Goal: Task Accomplishment & Management: Manage account settings

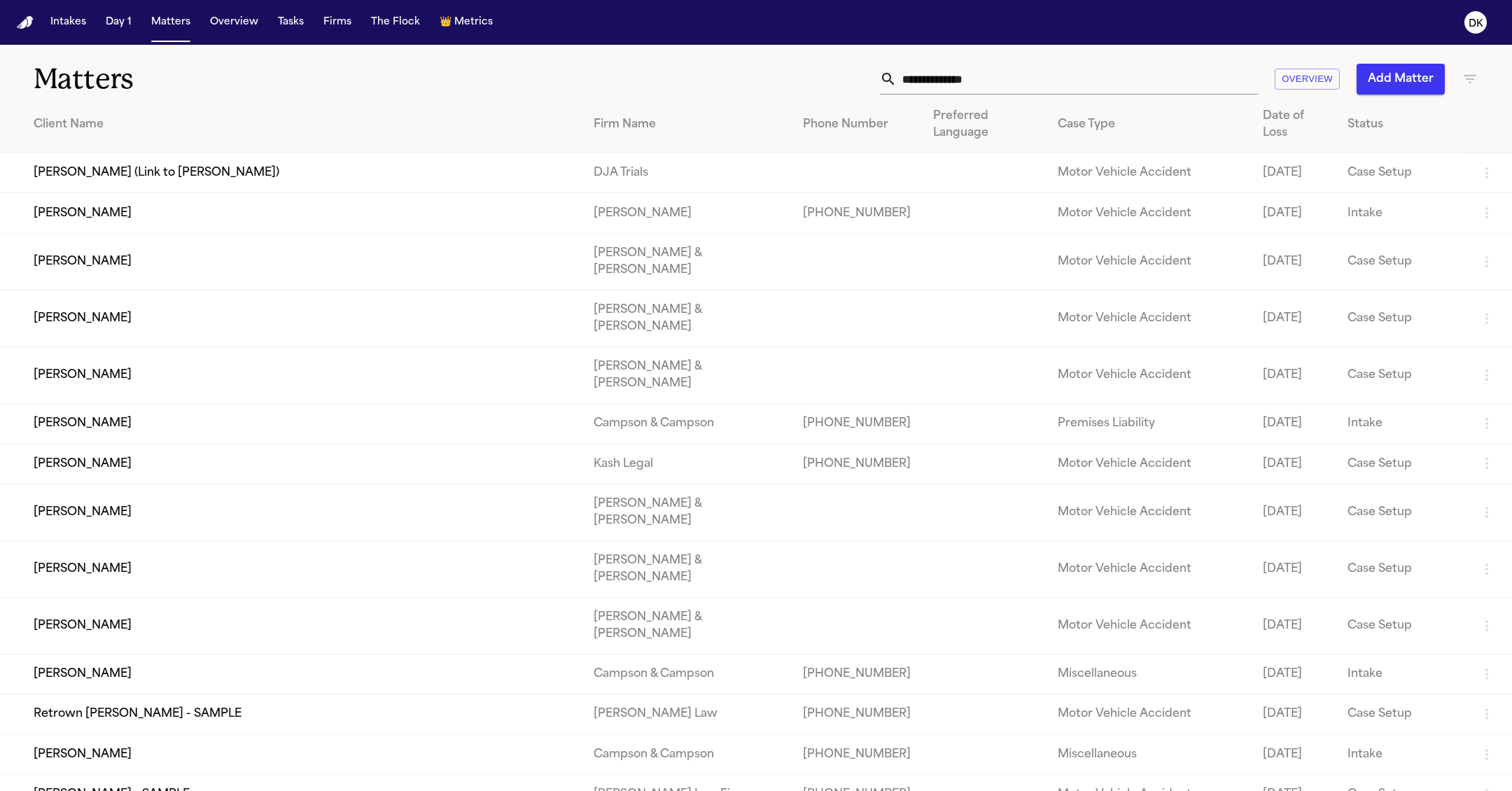
click at [1142, 80] on input "text" at bounding box center [1077, 79] width 361 height 31
type input "*"
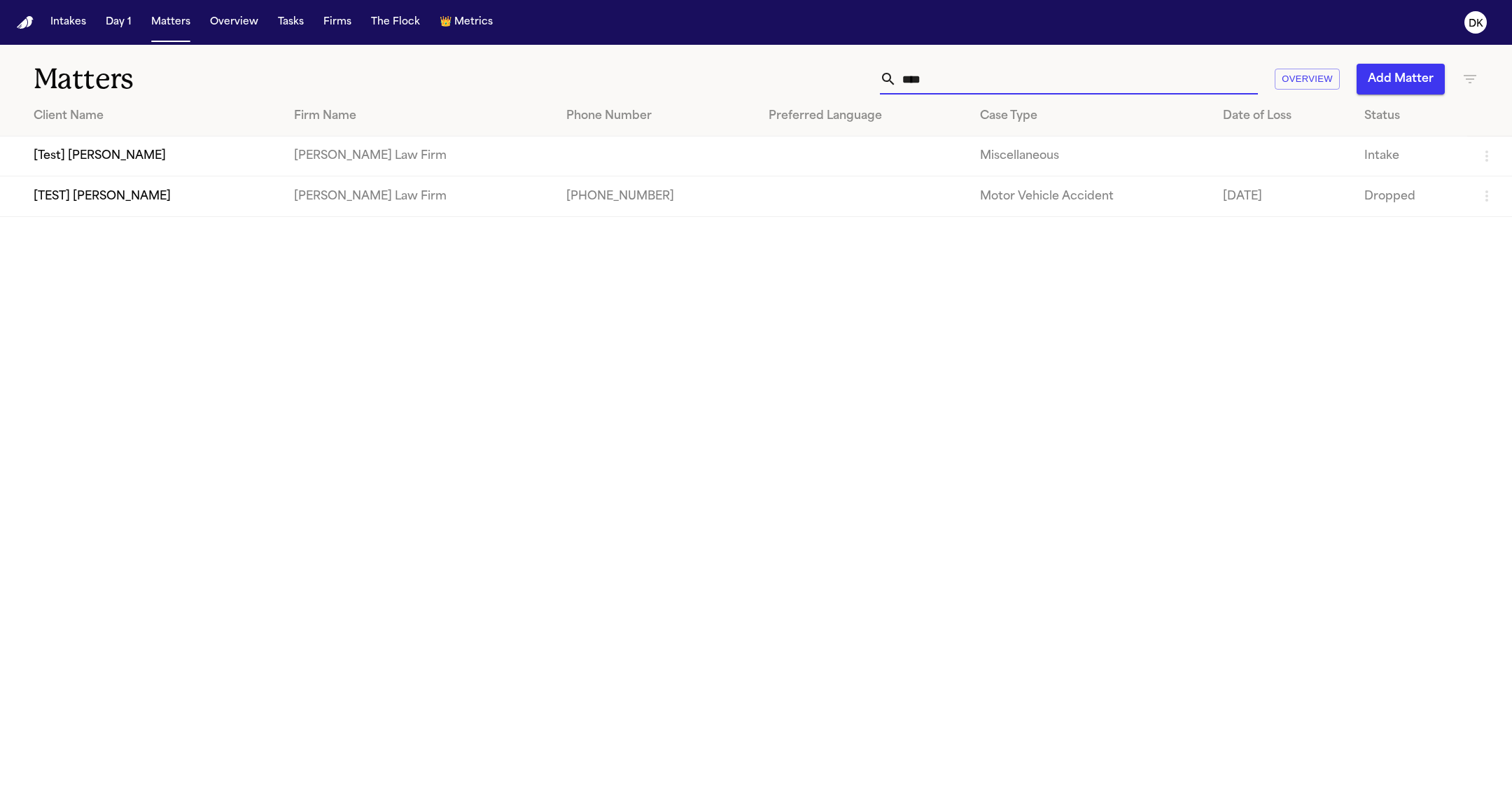
type input "****"
click at [88, 197] on td "[TEST] [PERSON_NAME]" at bounding box center [141, 196] width 283 height 40
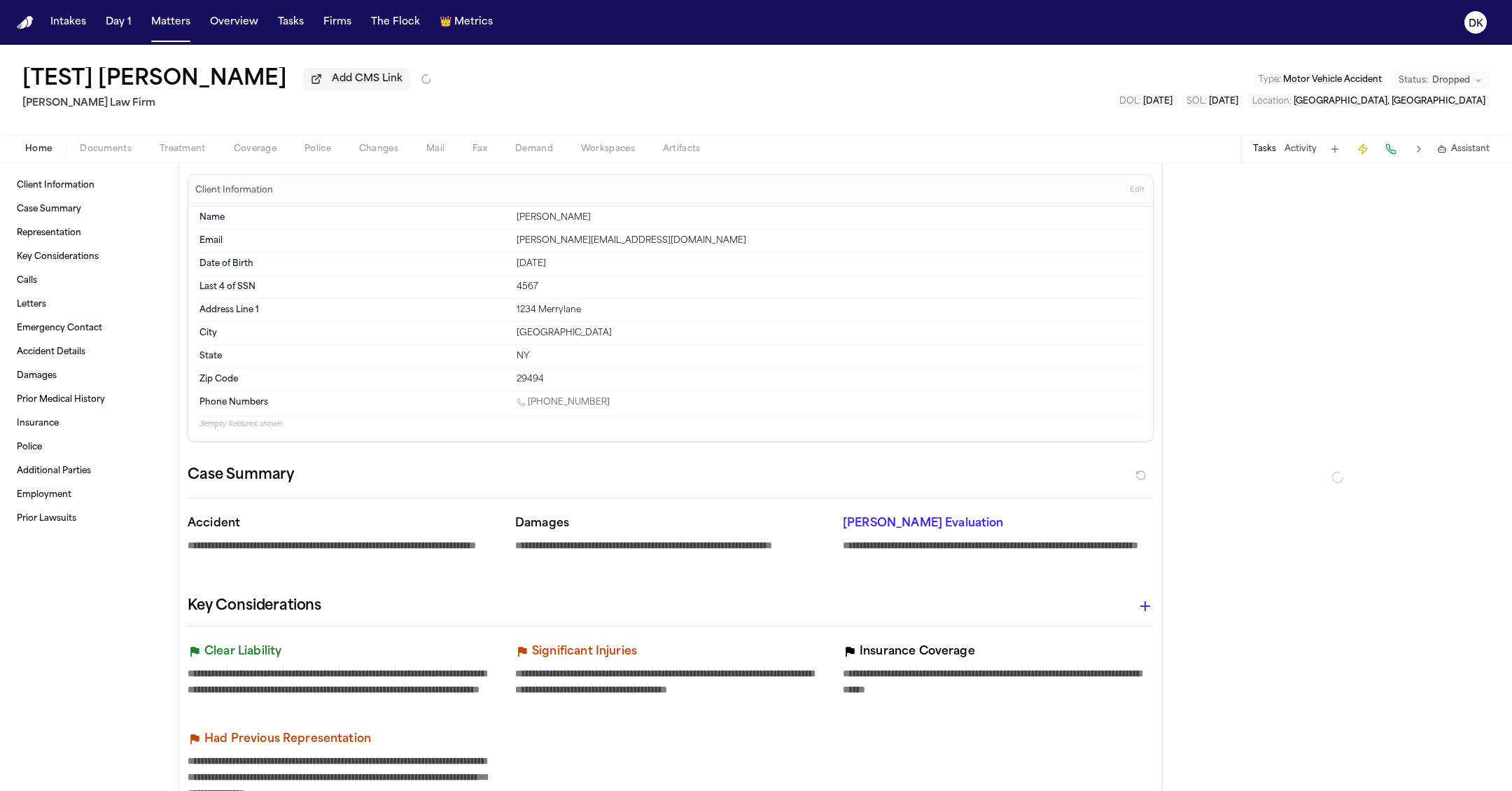
type textarea "*"
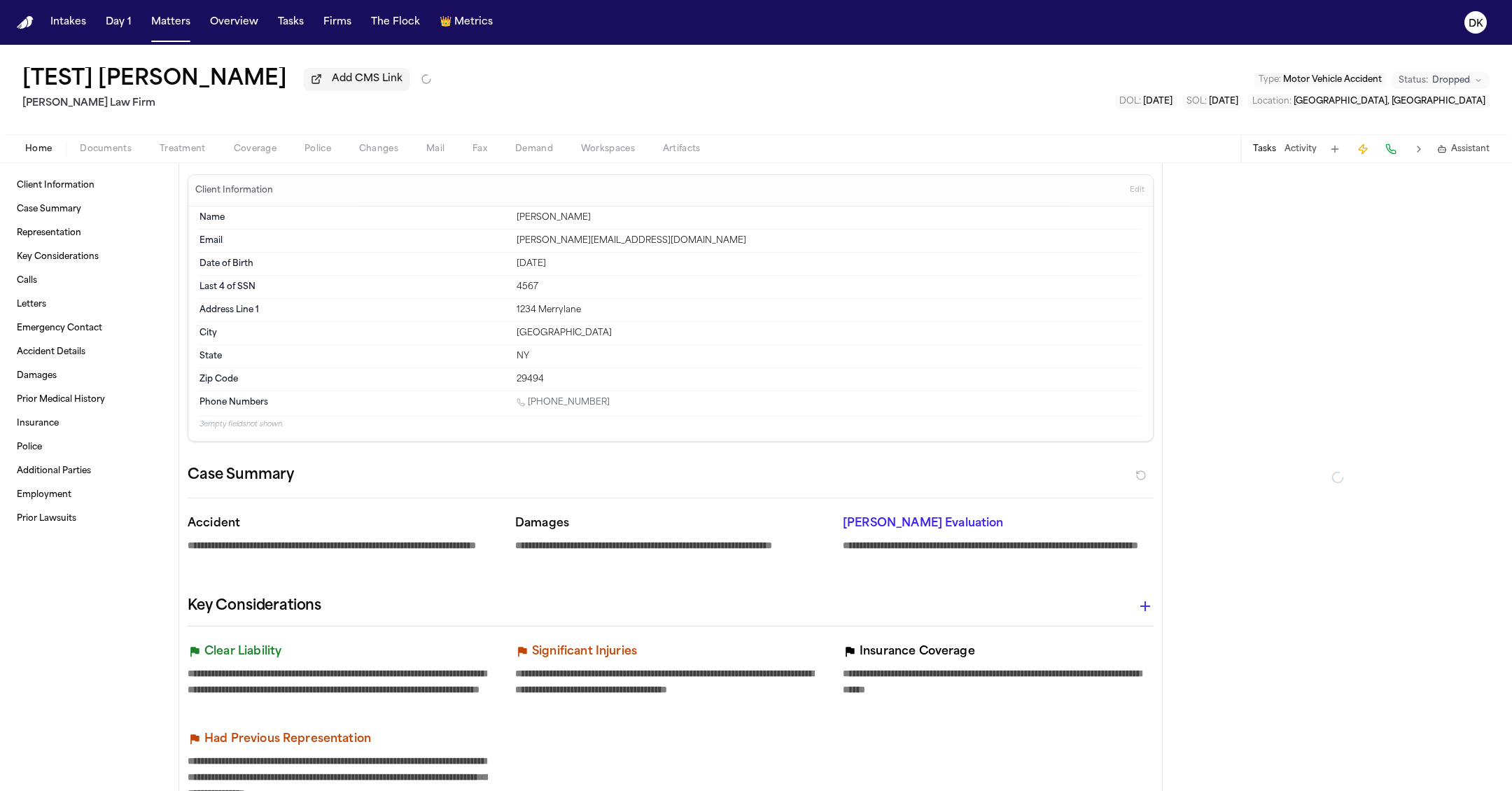
type textarea "*"
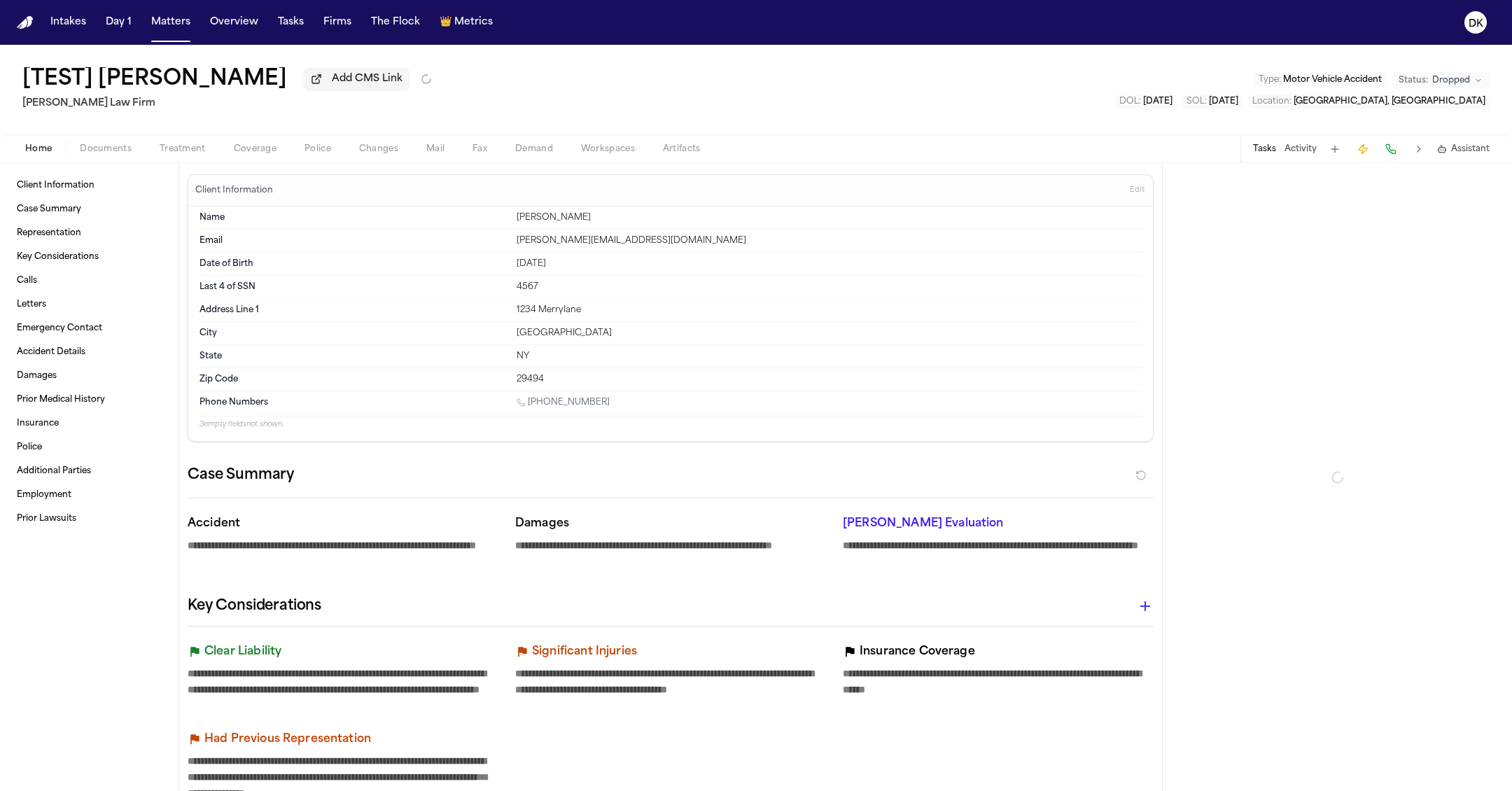
type textarea "*"
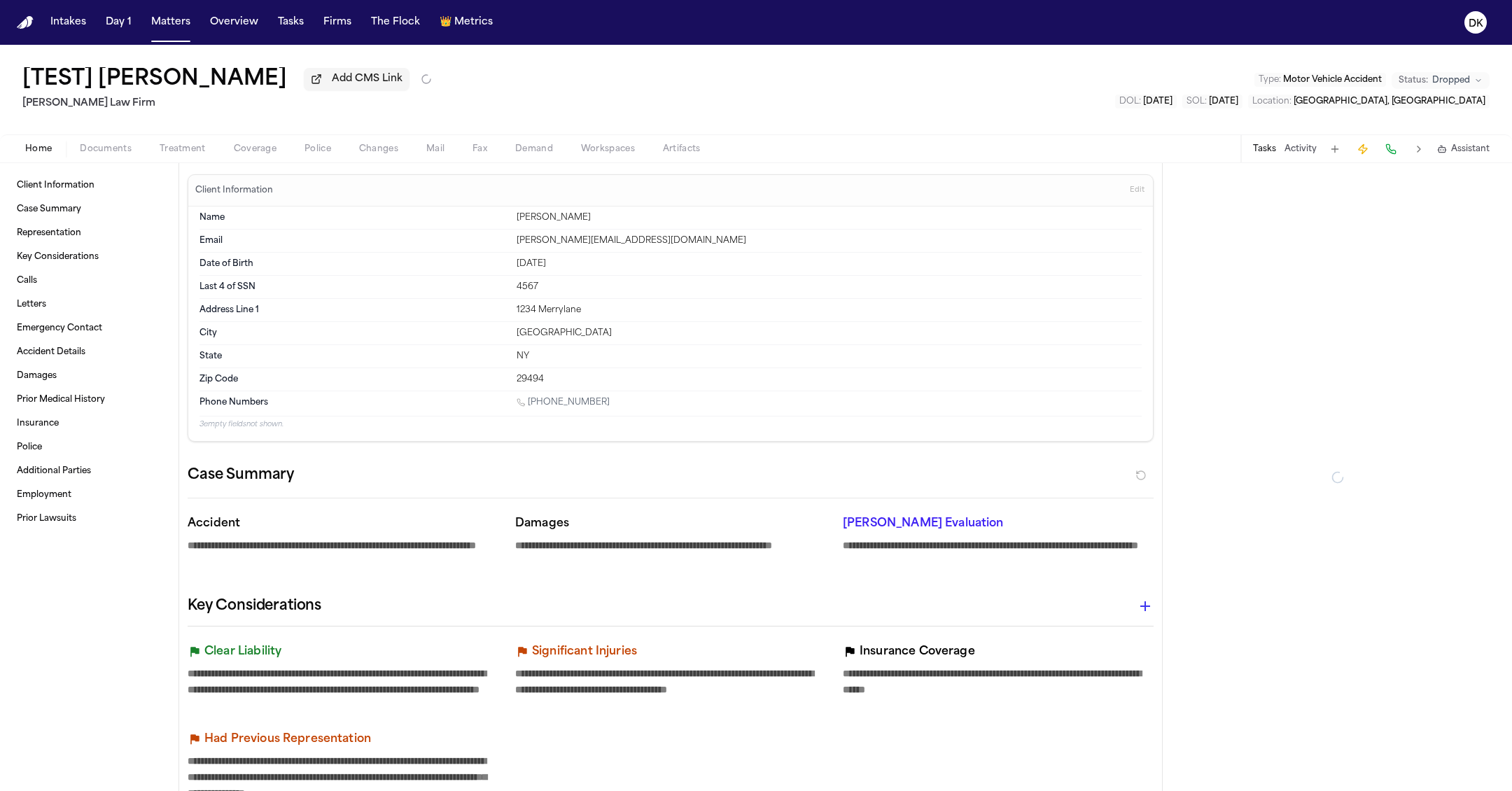
type textarea "*"
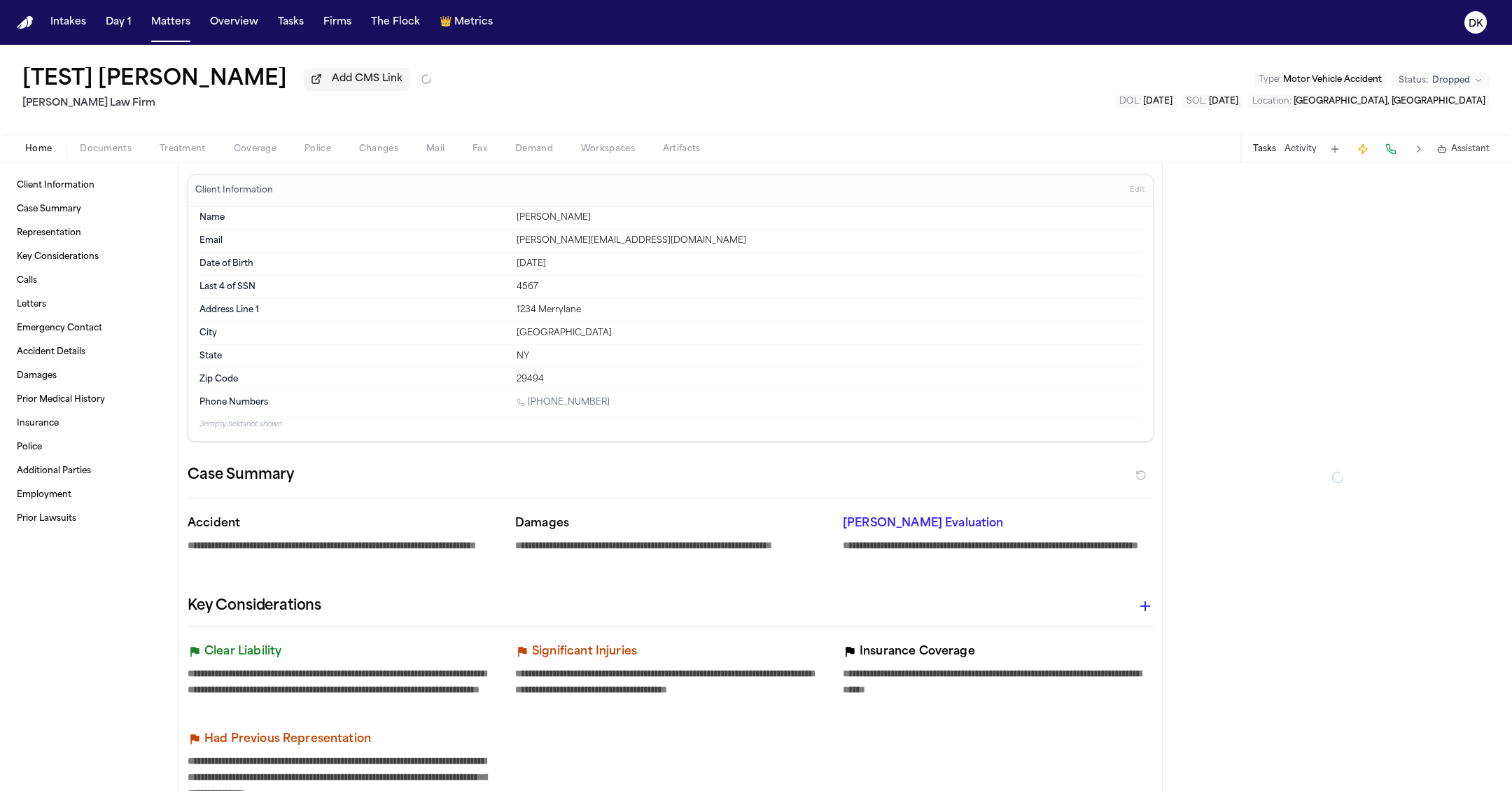
type textarea "*"
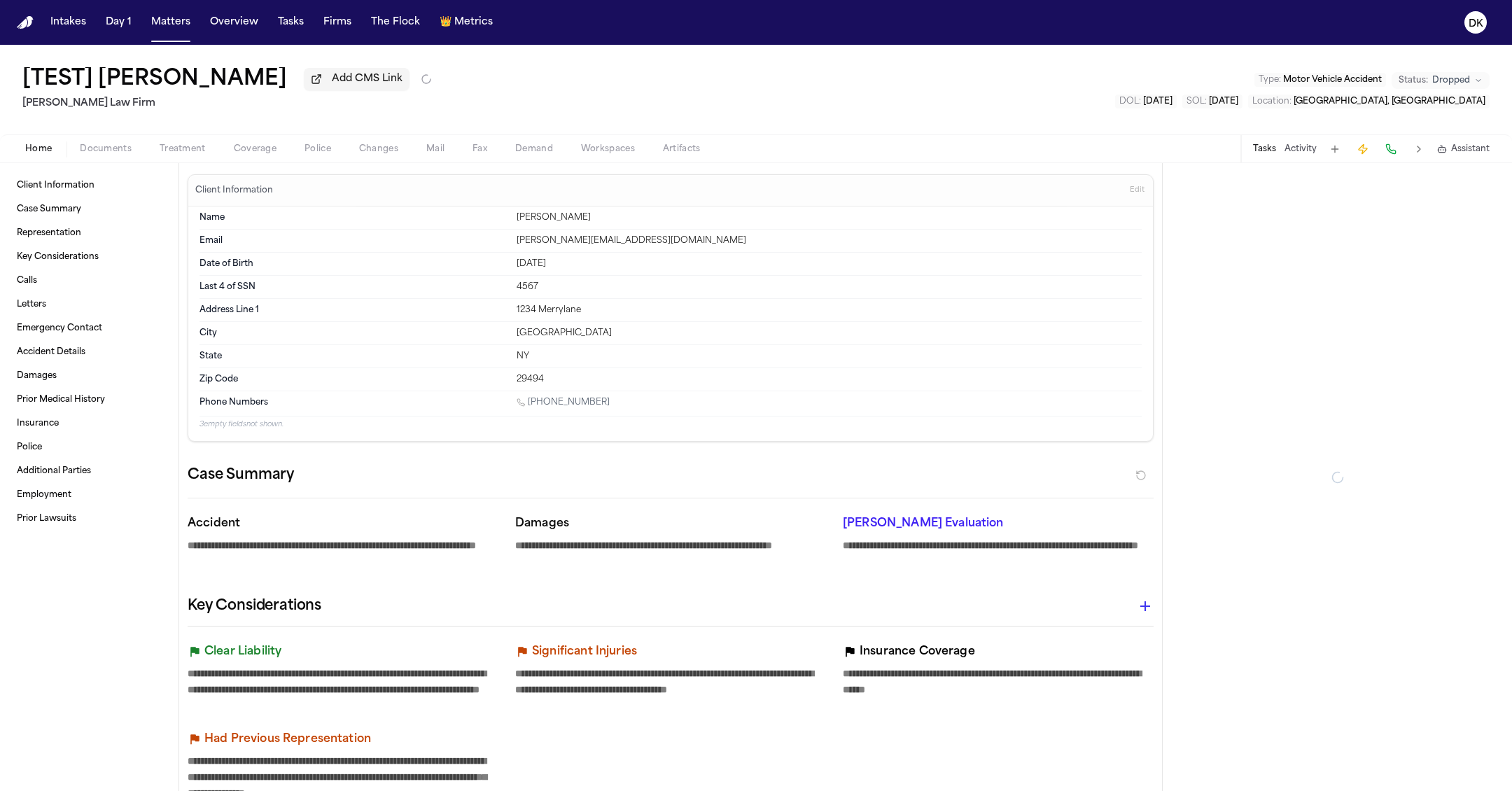
type textarea "*"
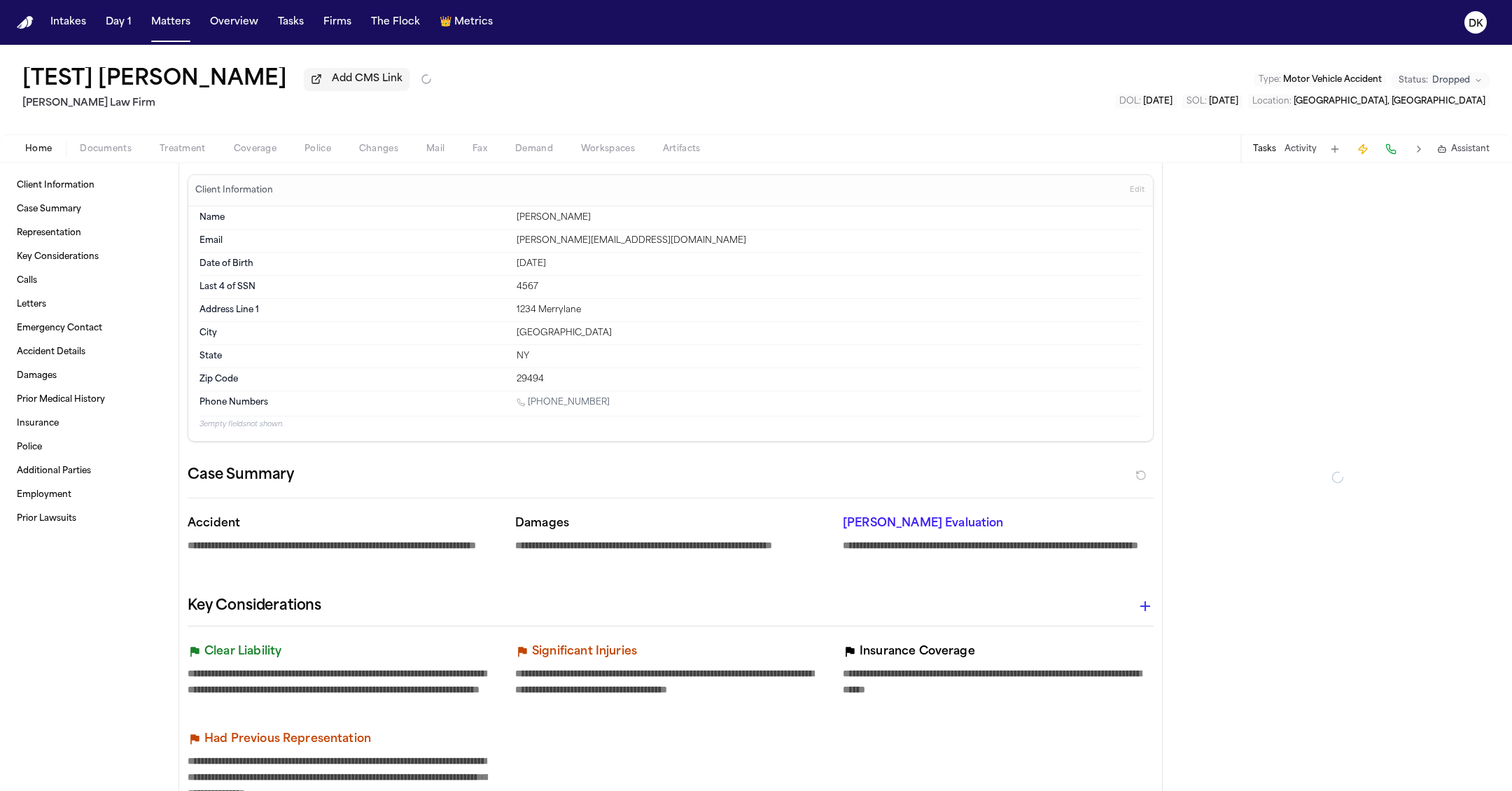
type textarea "*"
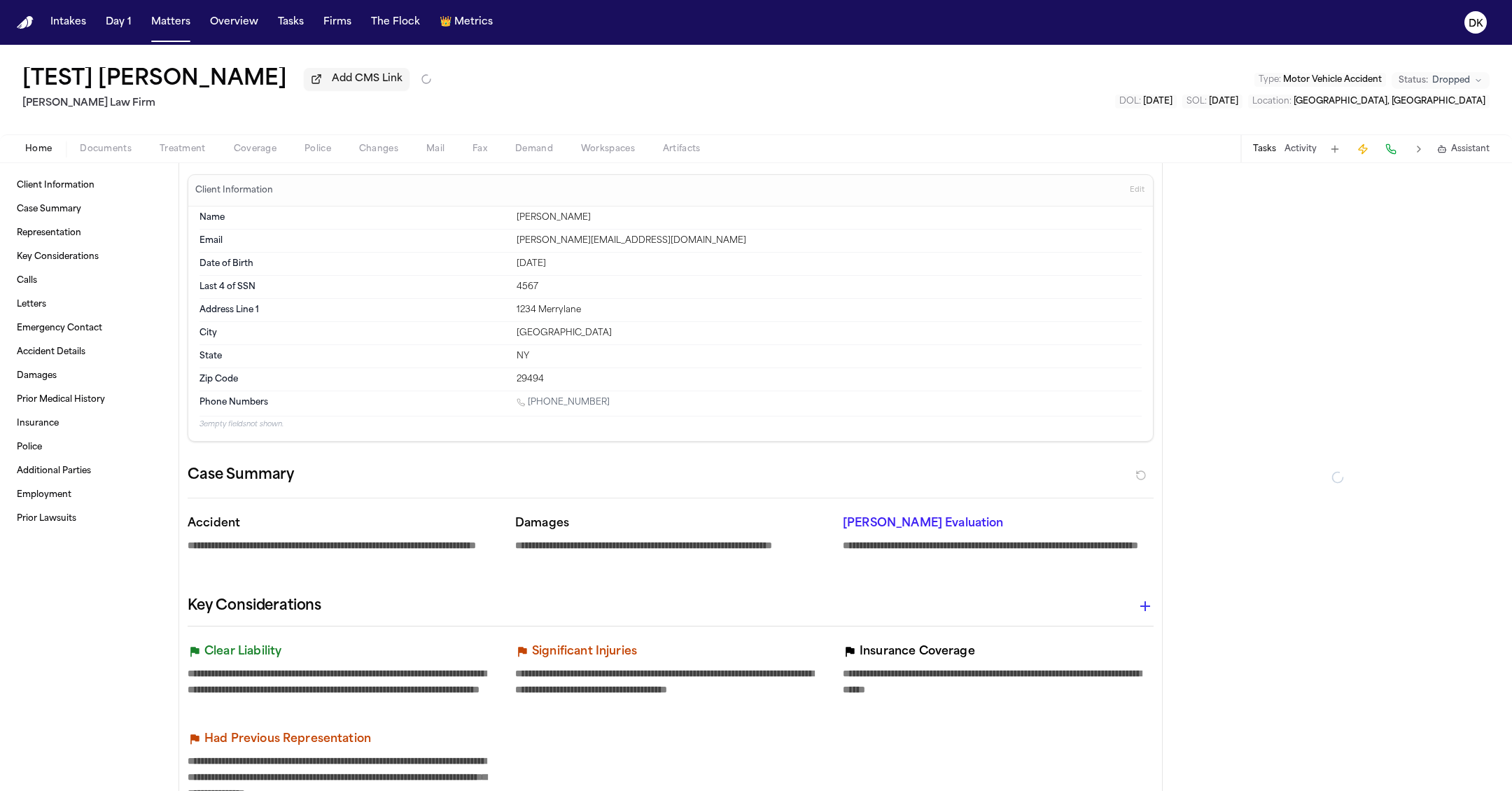
type textarea "*"
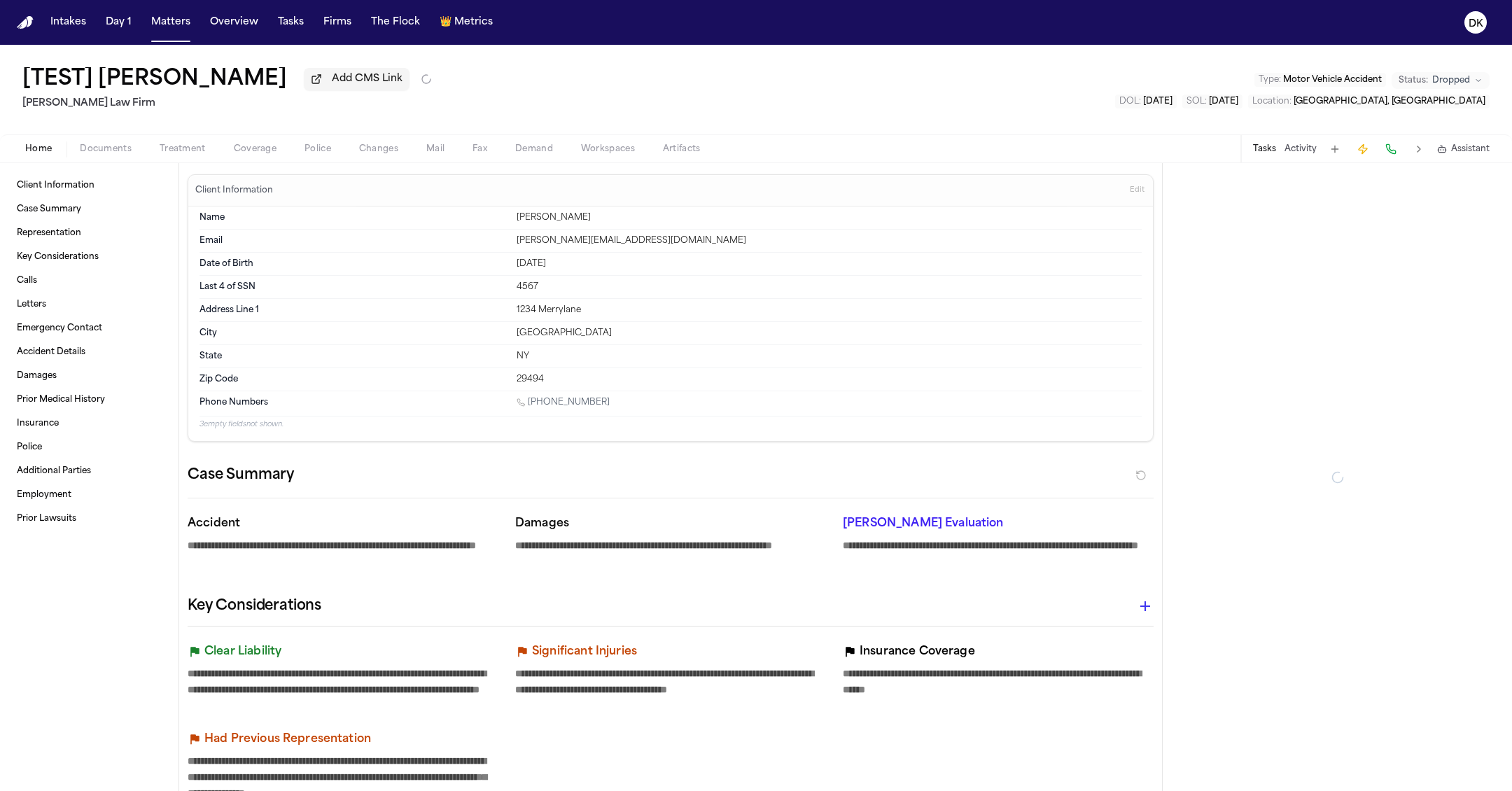
type textarea "*"
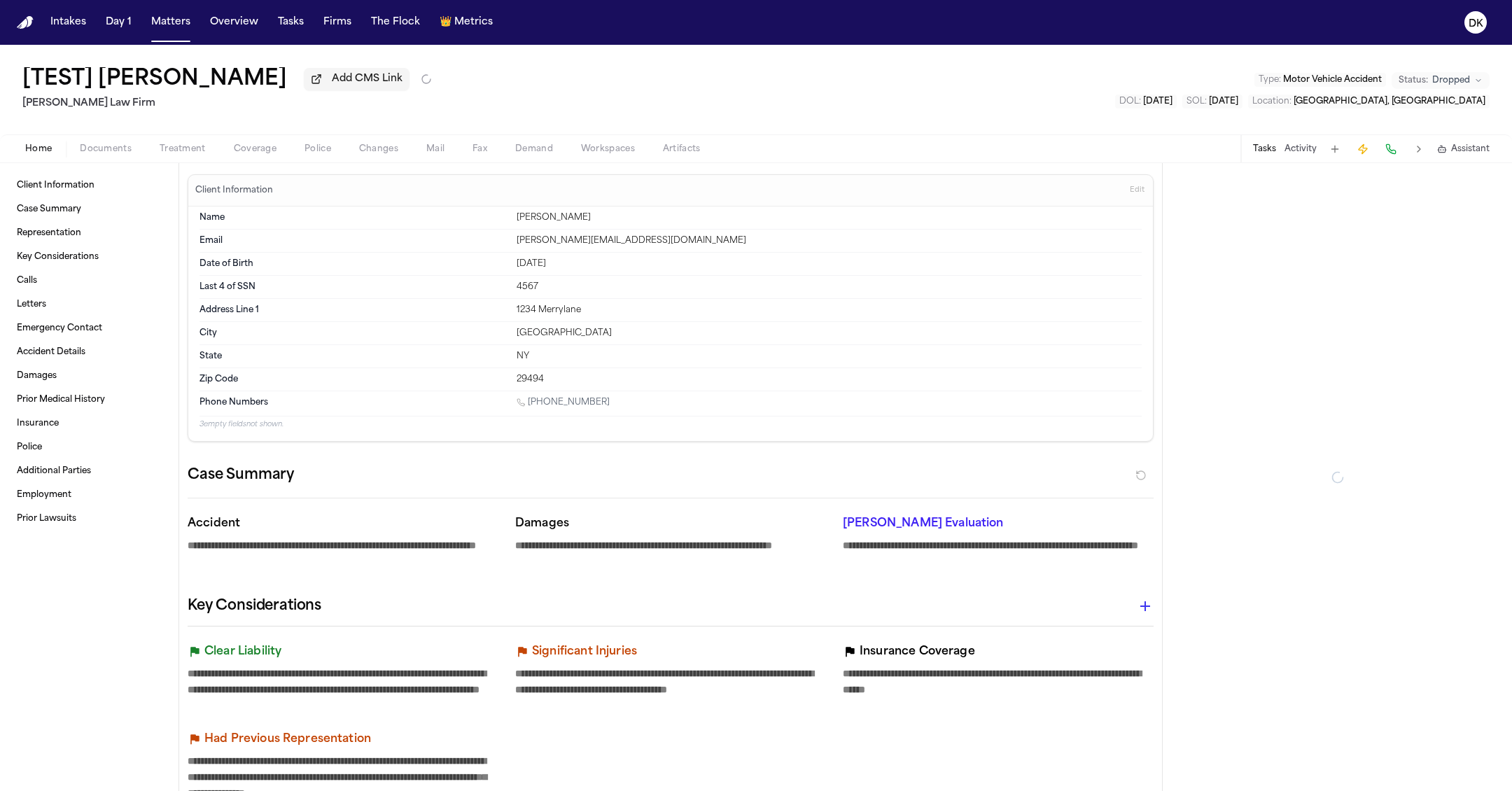
type textarea "*"
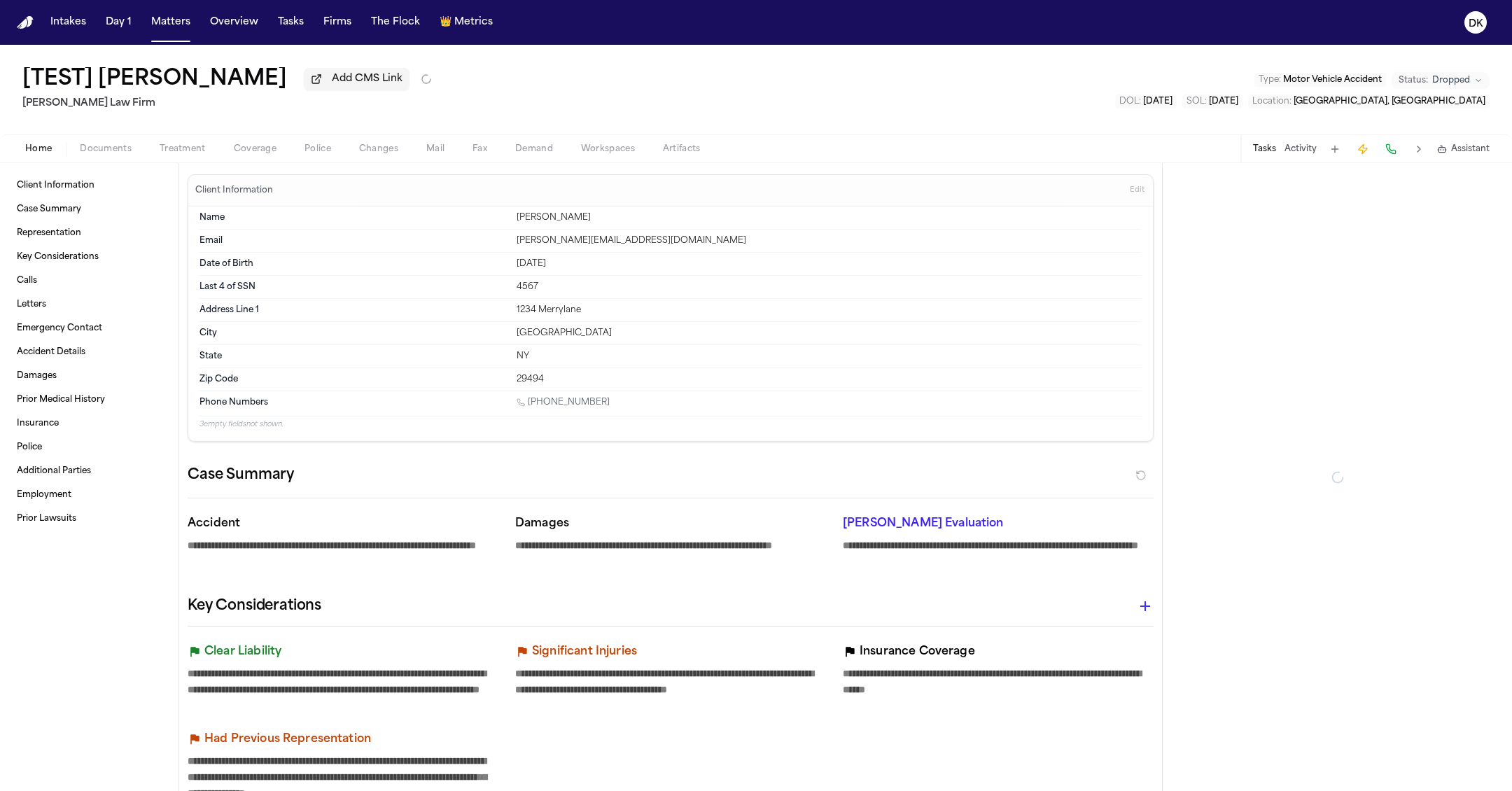
type textarea "*"
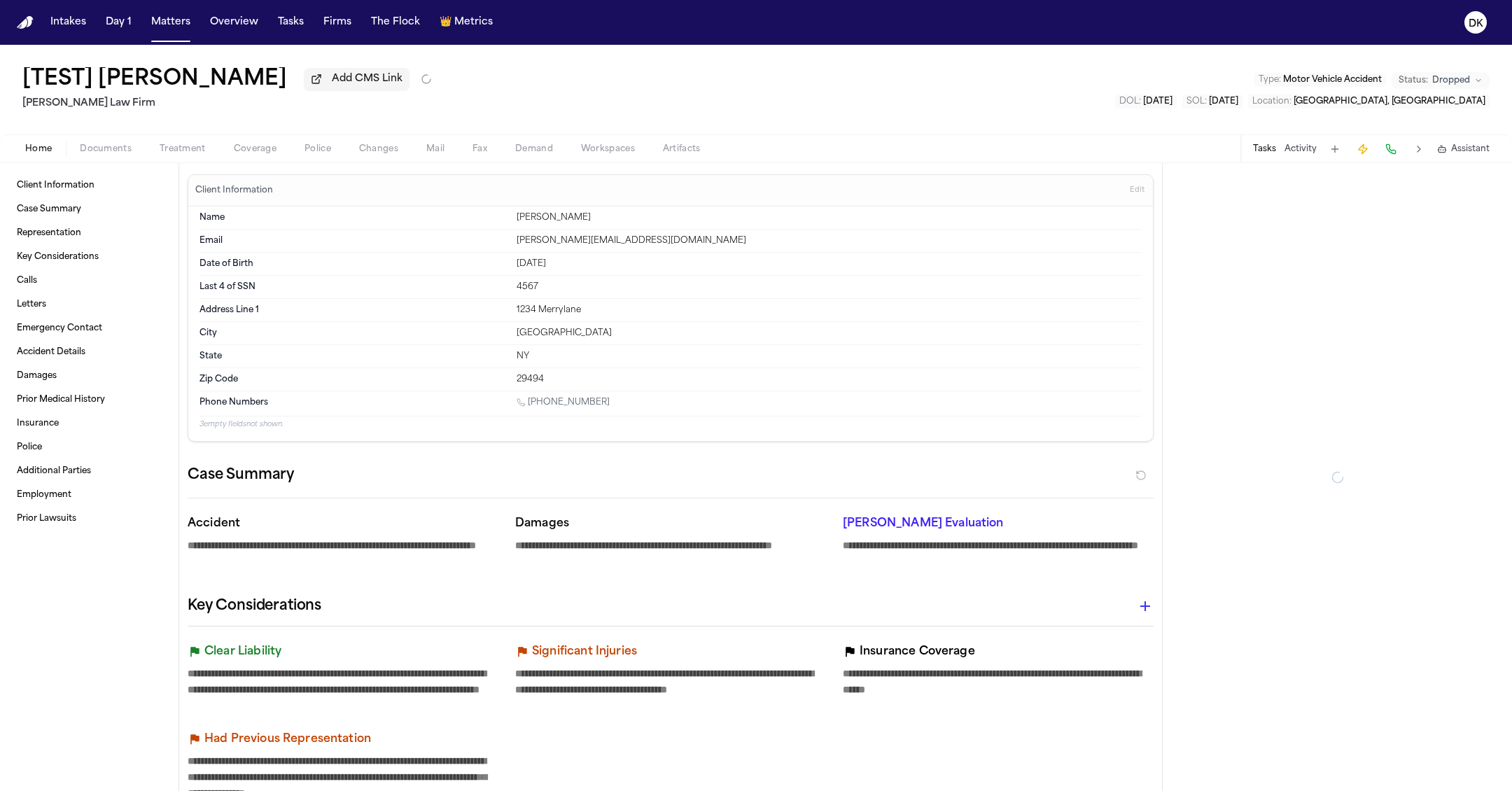
type textarea "*"
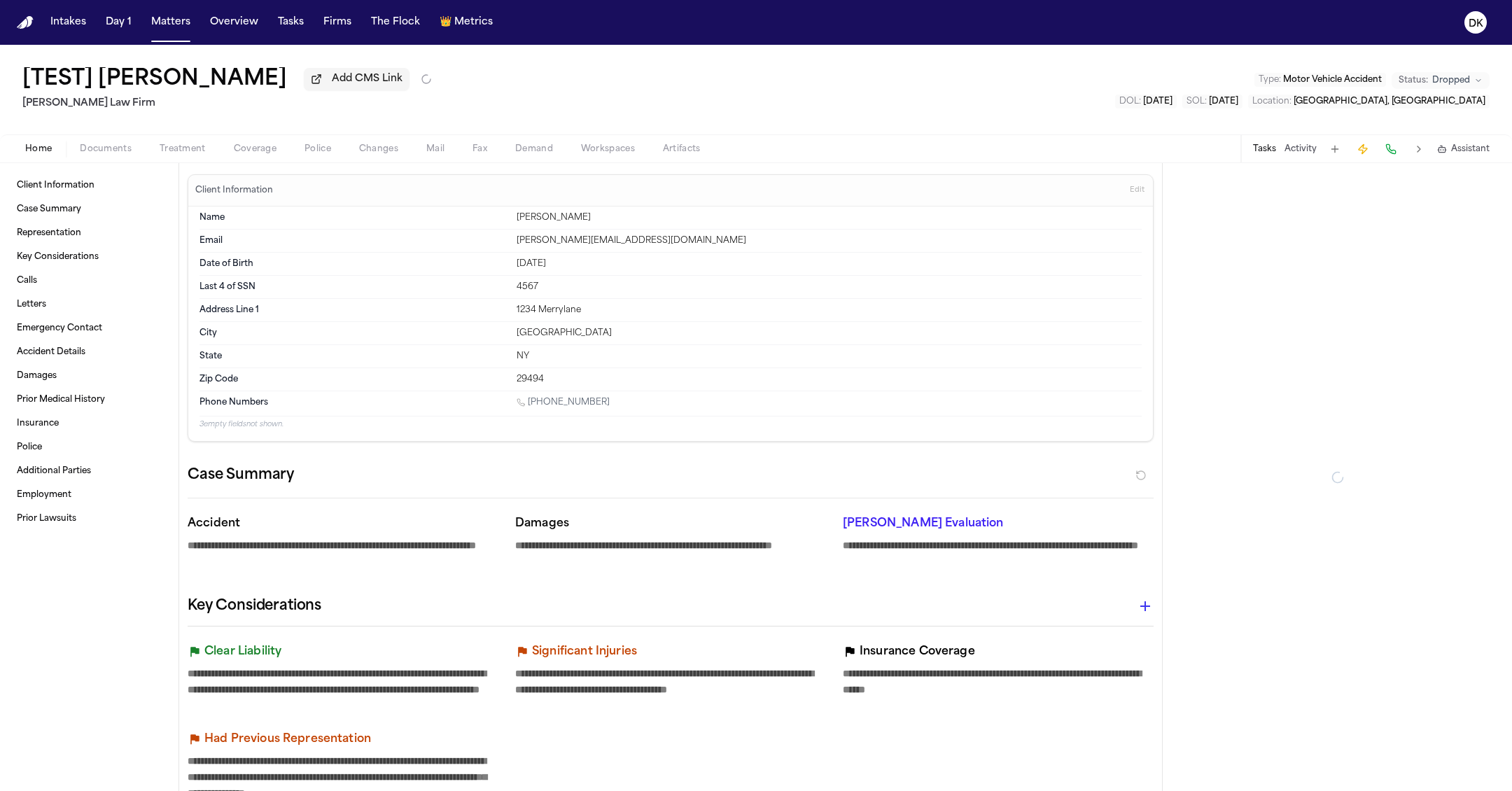
type textarea "*"
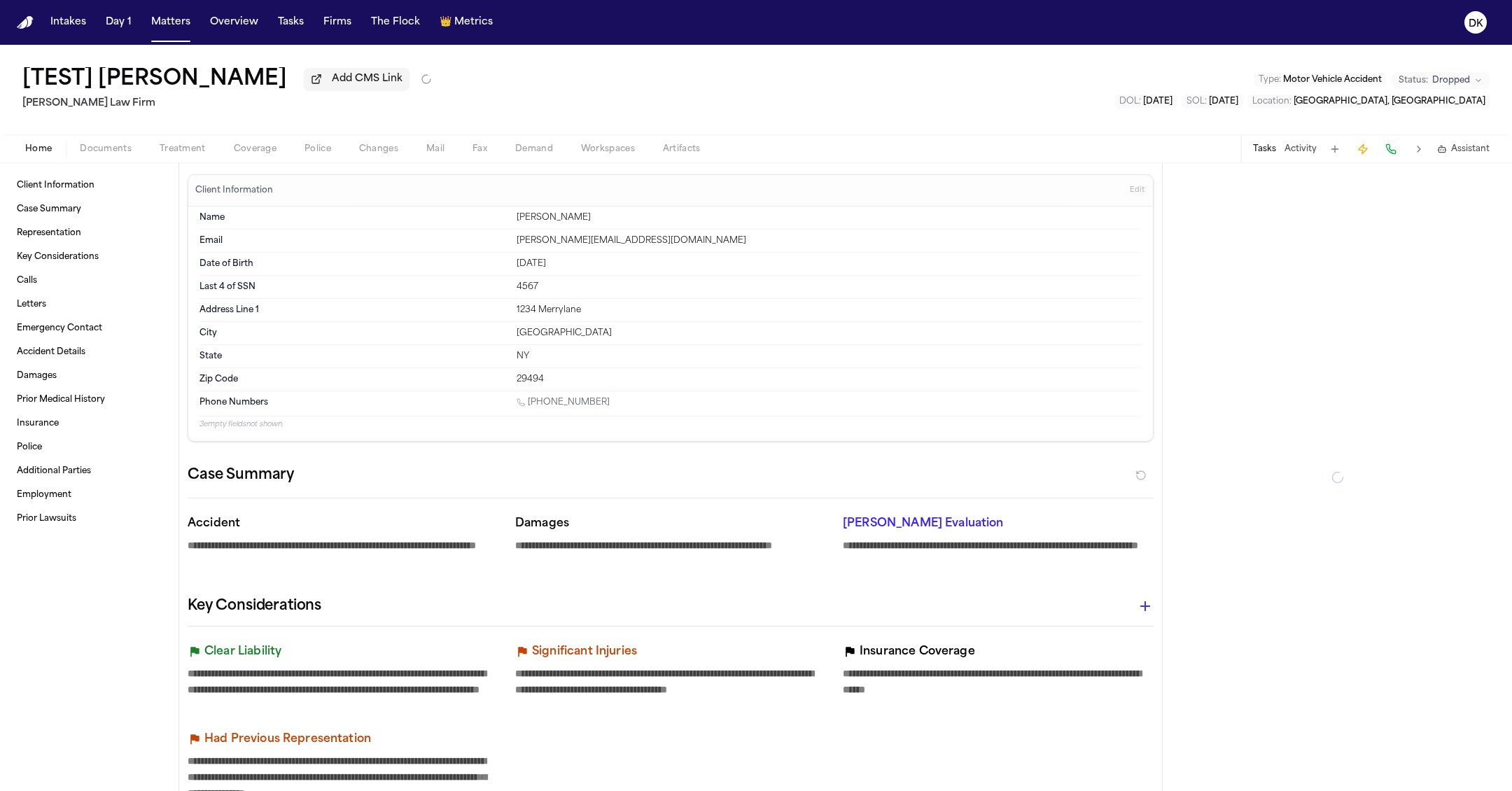
type textarea "*"
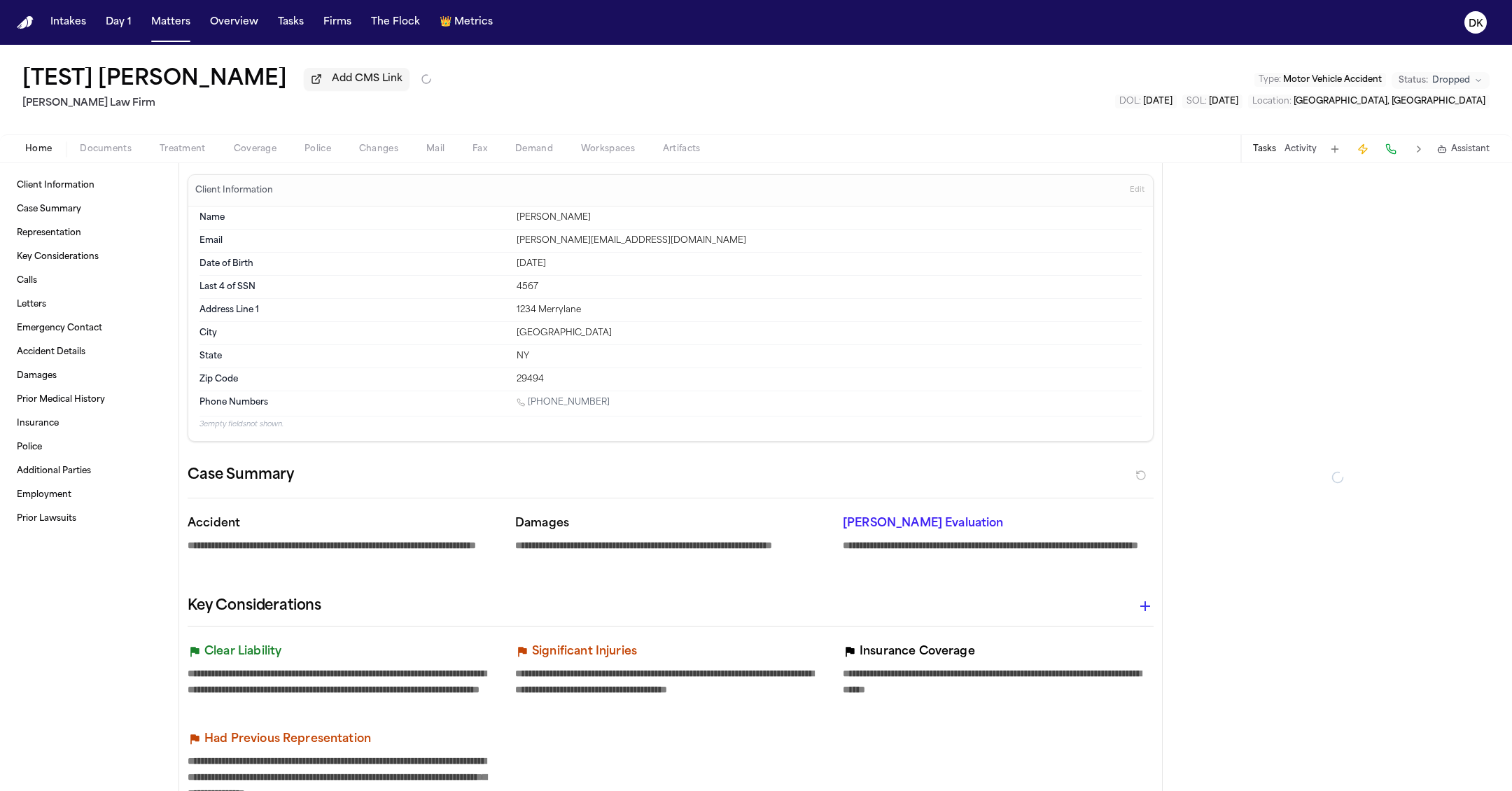
type textarea "*"
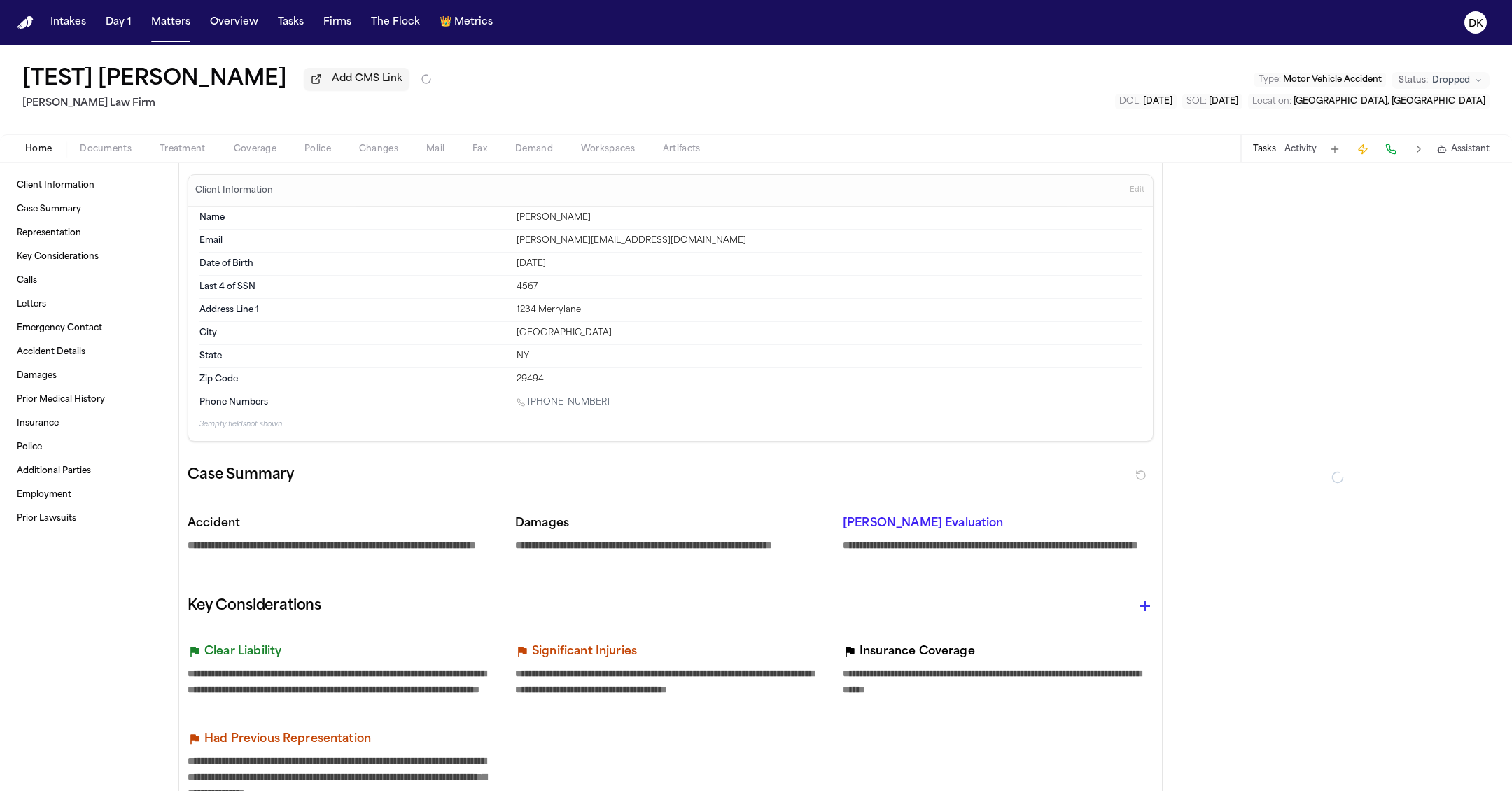
type textarea "*"
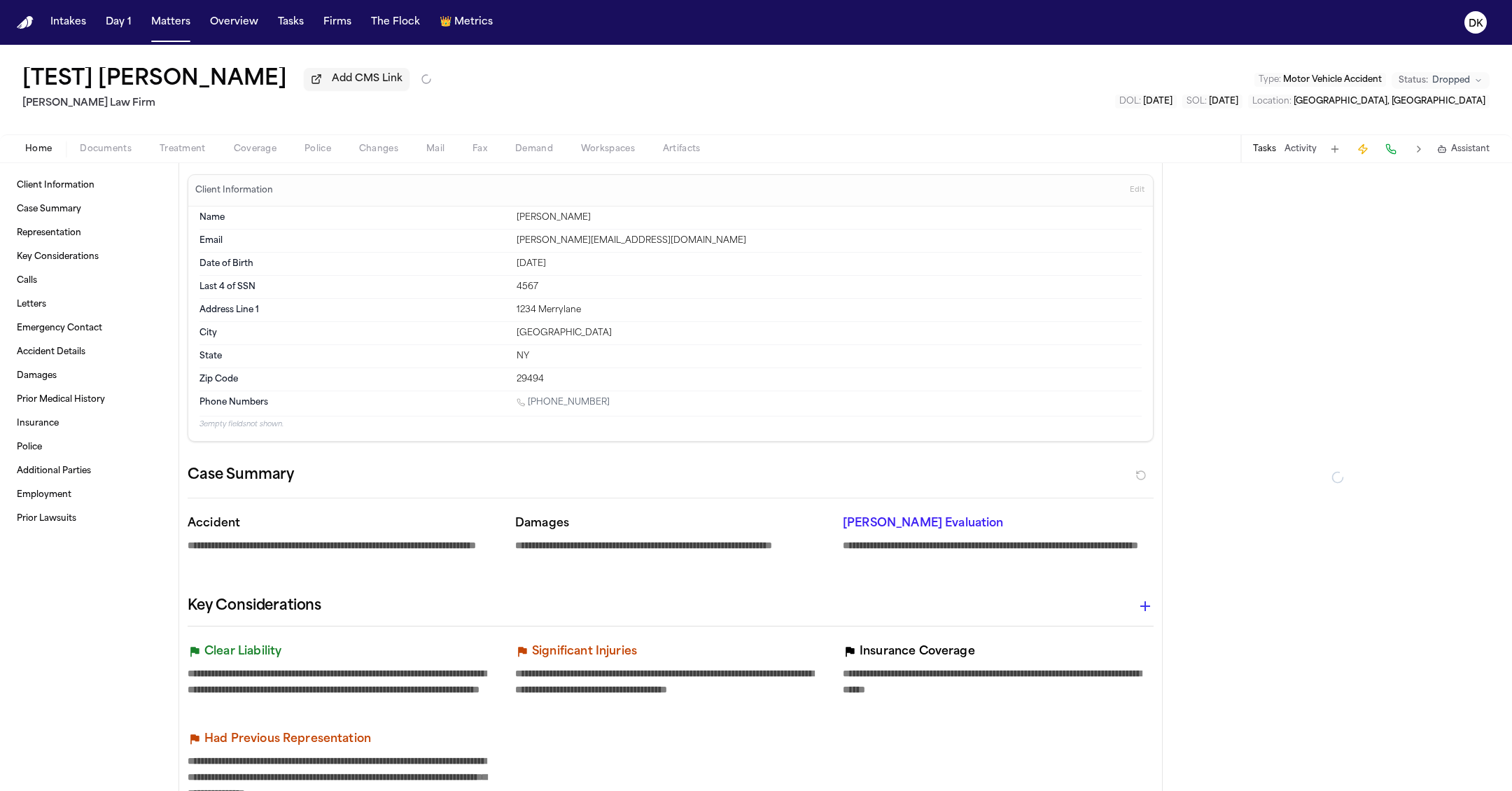
type textarea "*"
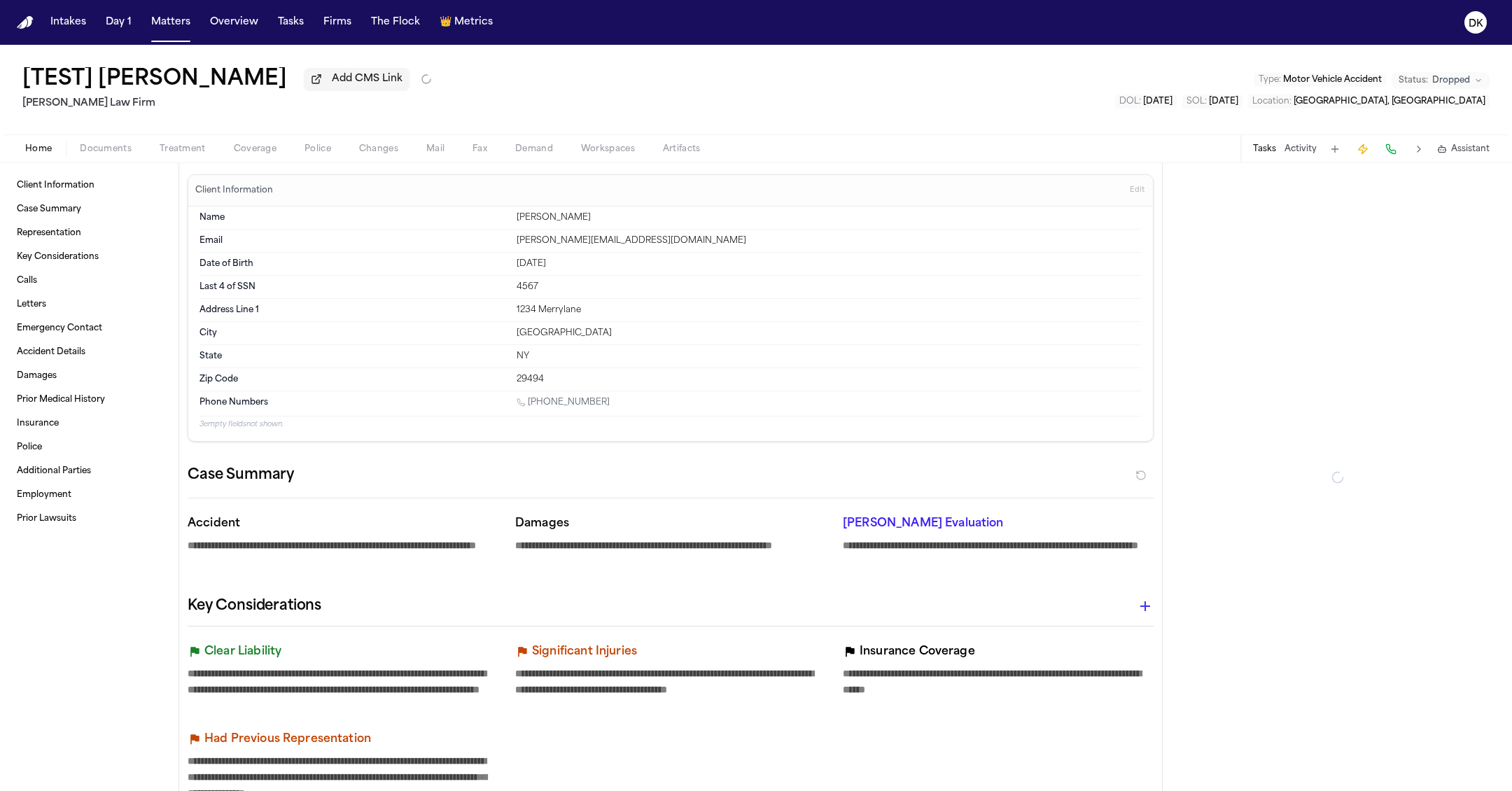
type textarea "*"
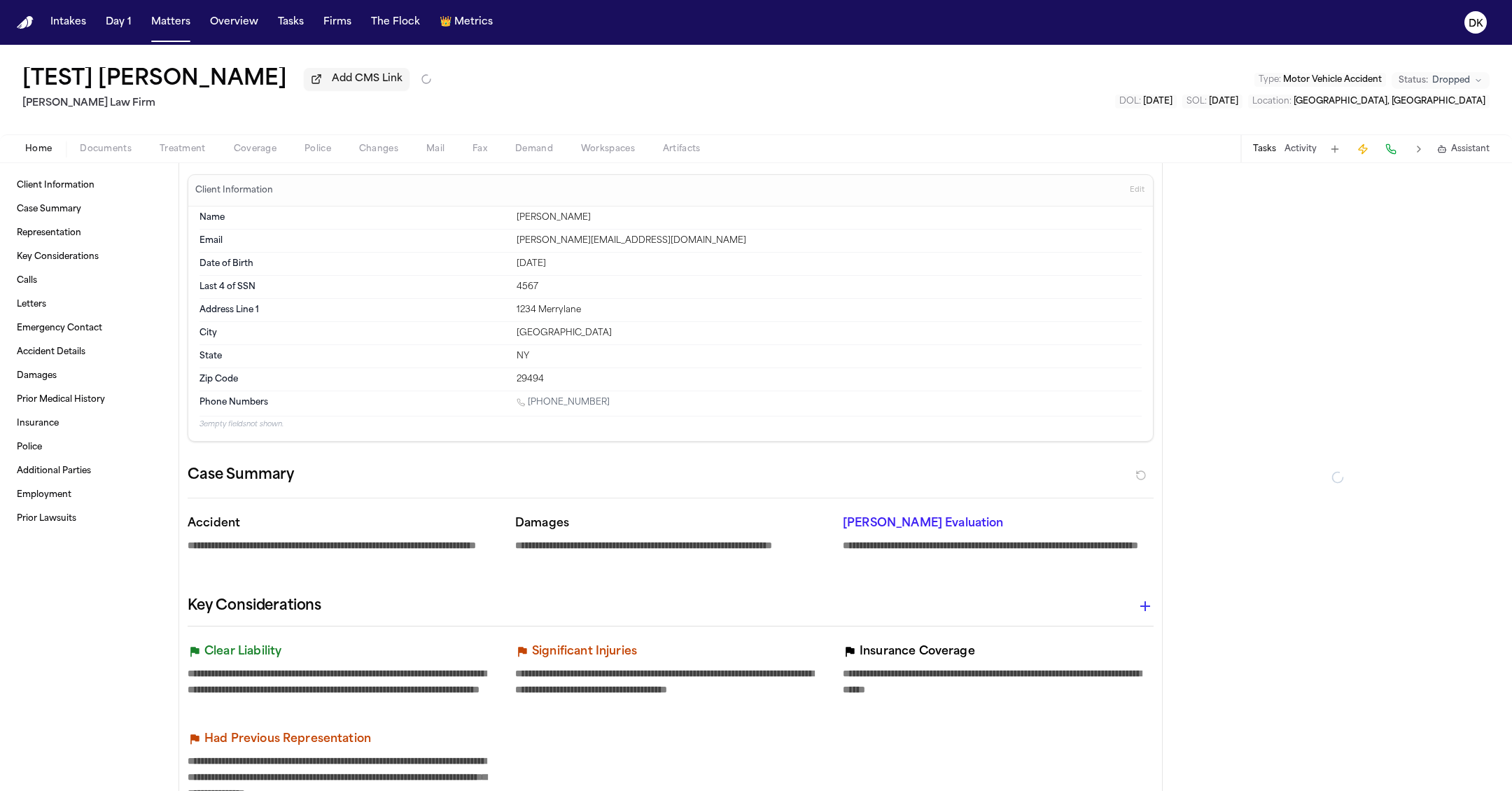
type textarea "*"
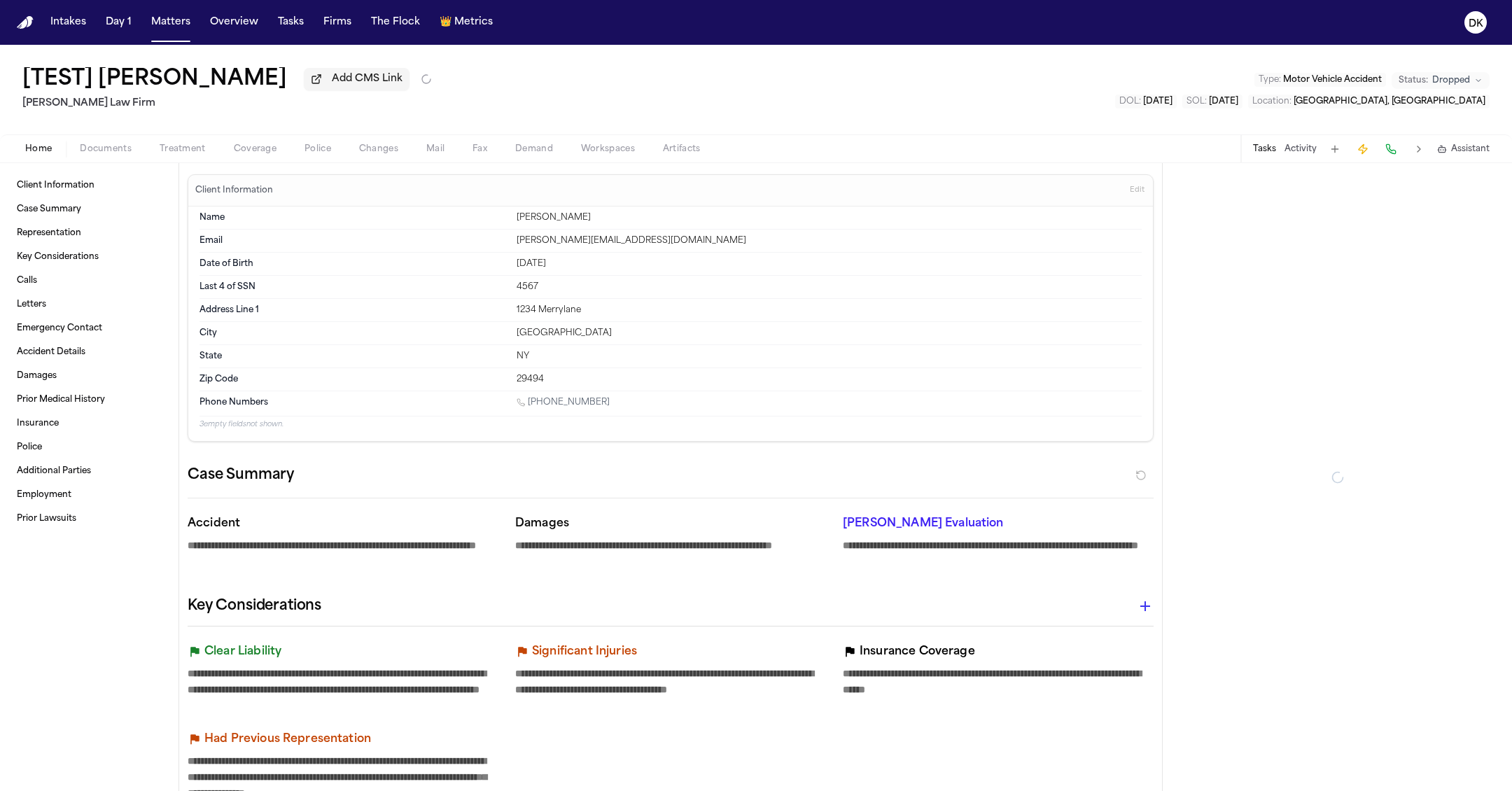
type textarea "*"
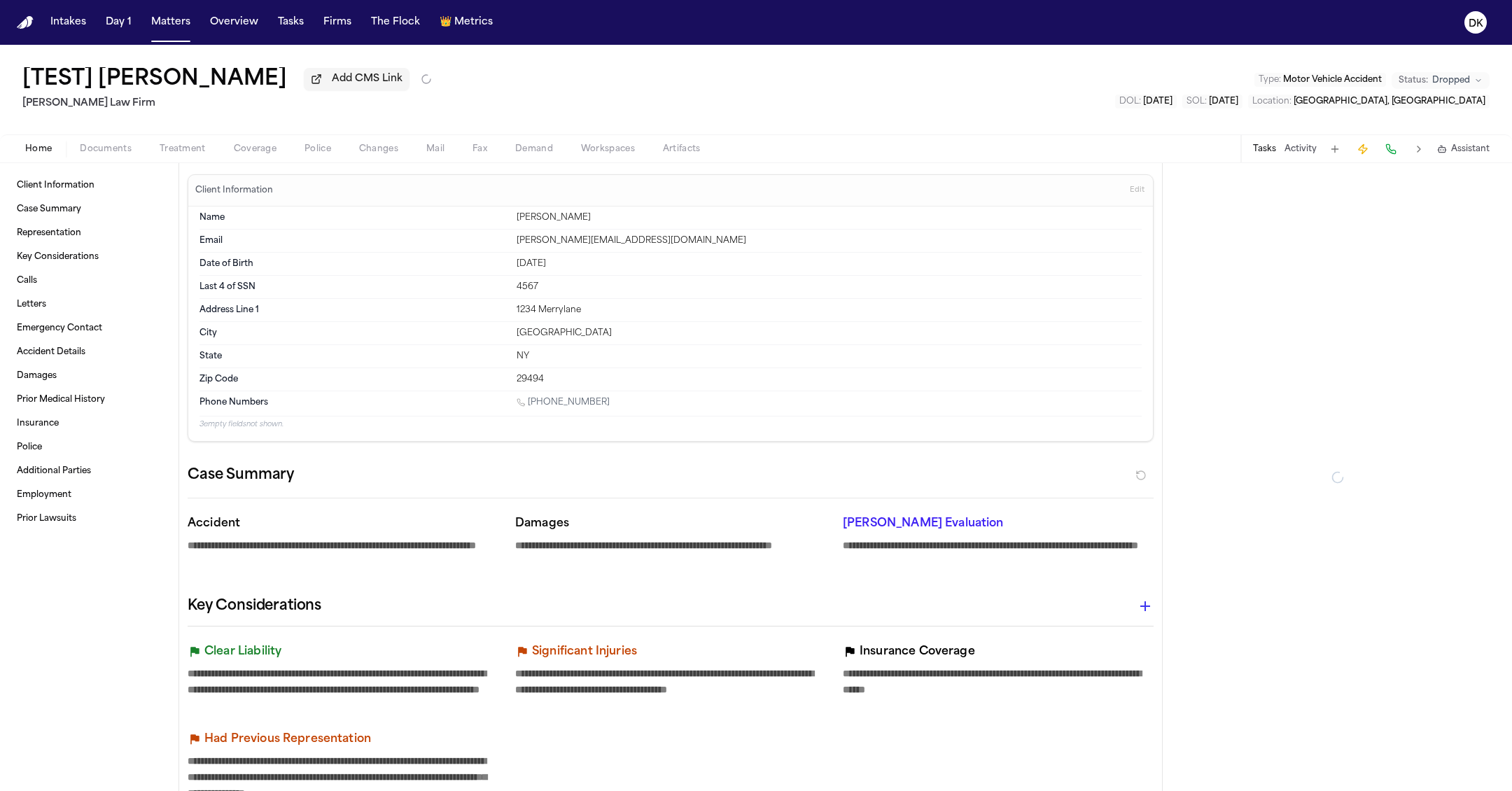
type textarea "*"
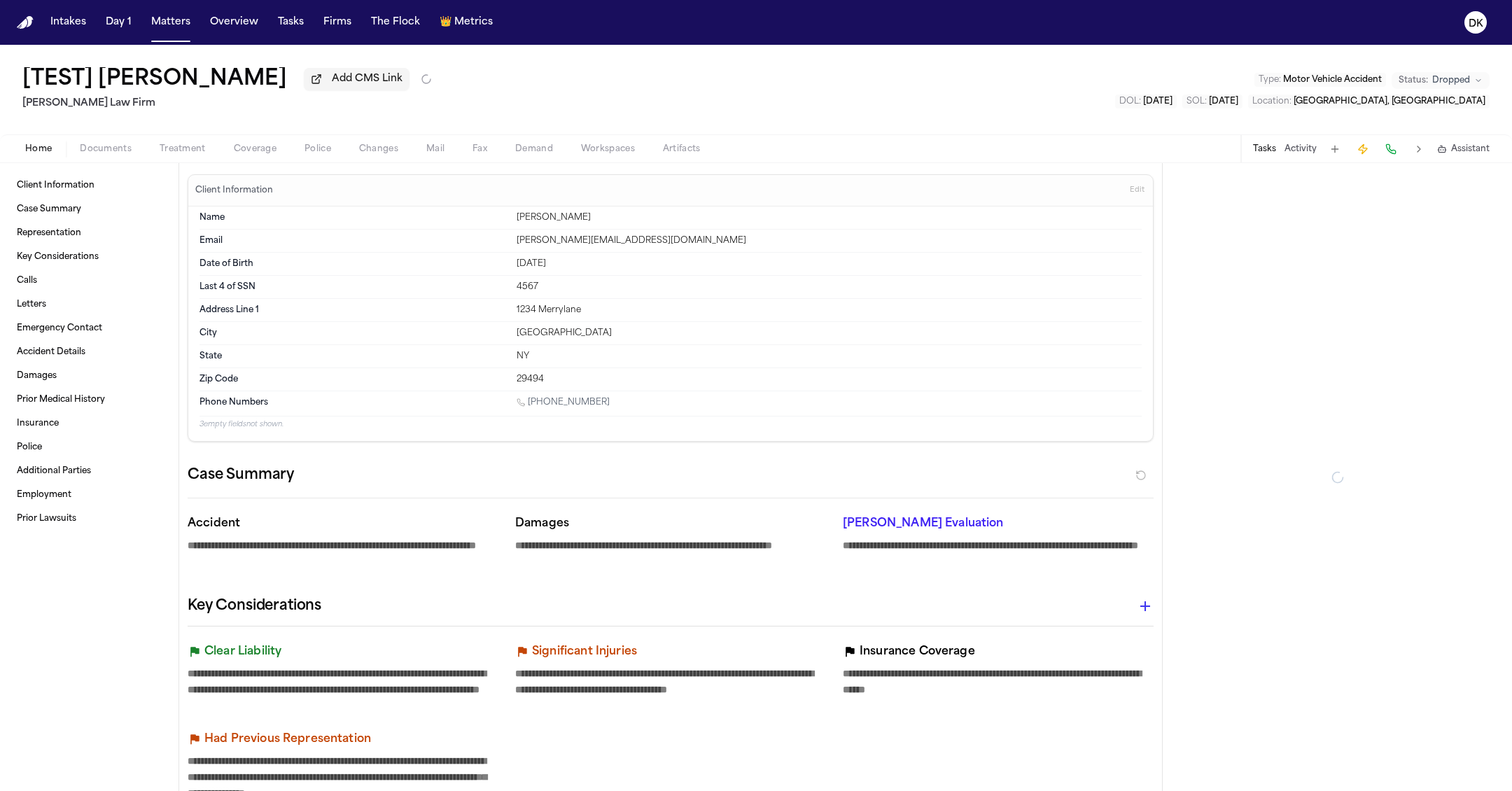
type textarea "*"
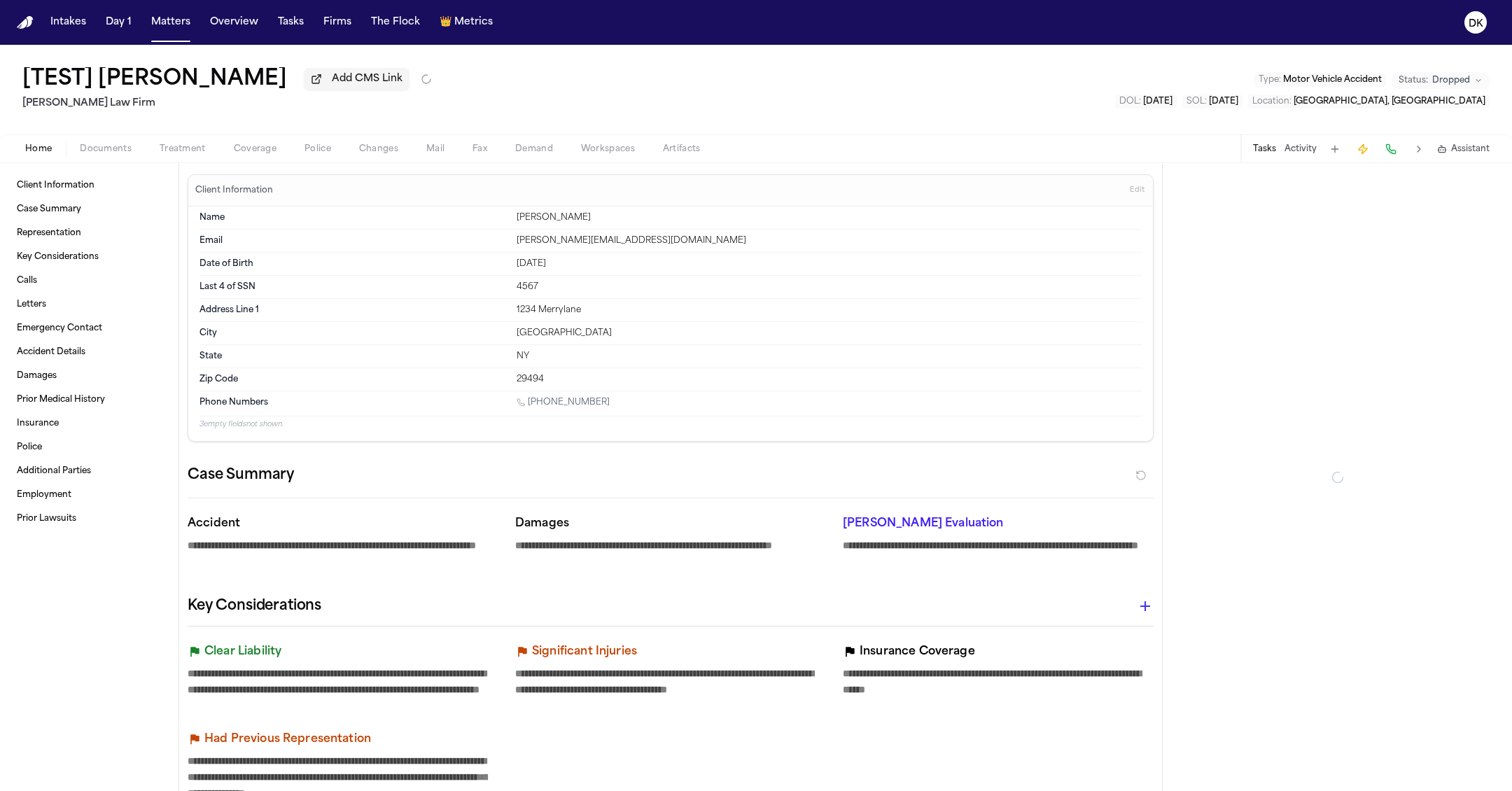
type textarea "*"
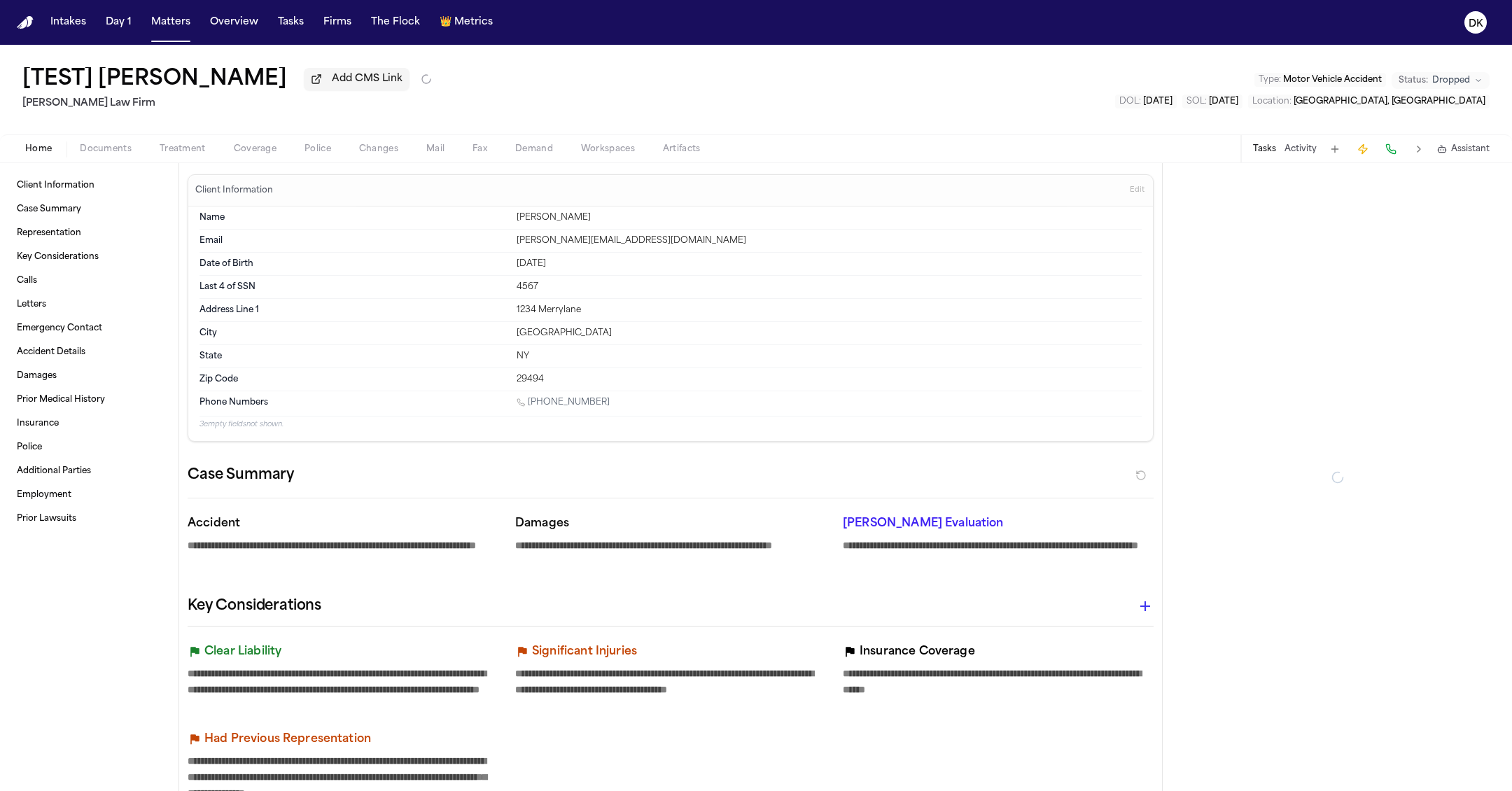
type textarea "*"
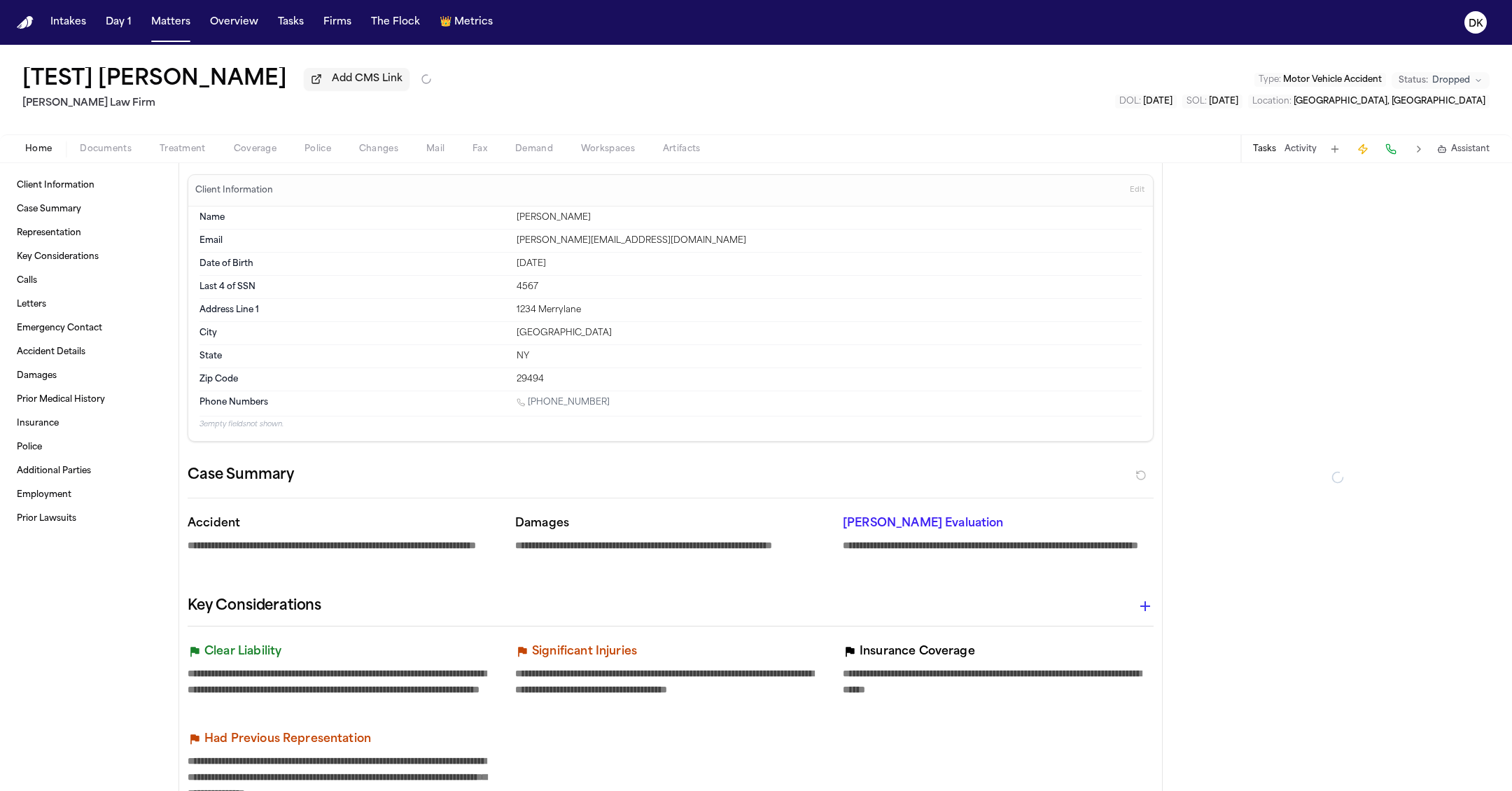
type textarea "*"
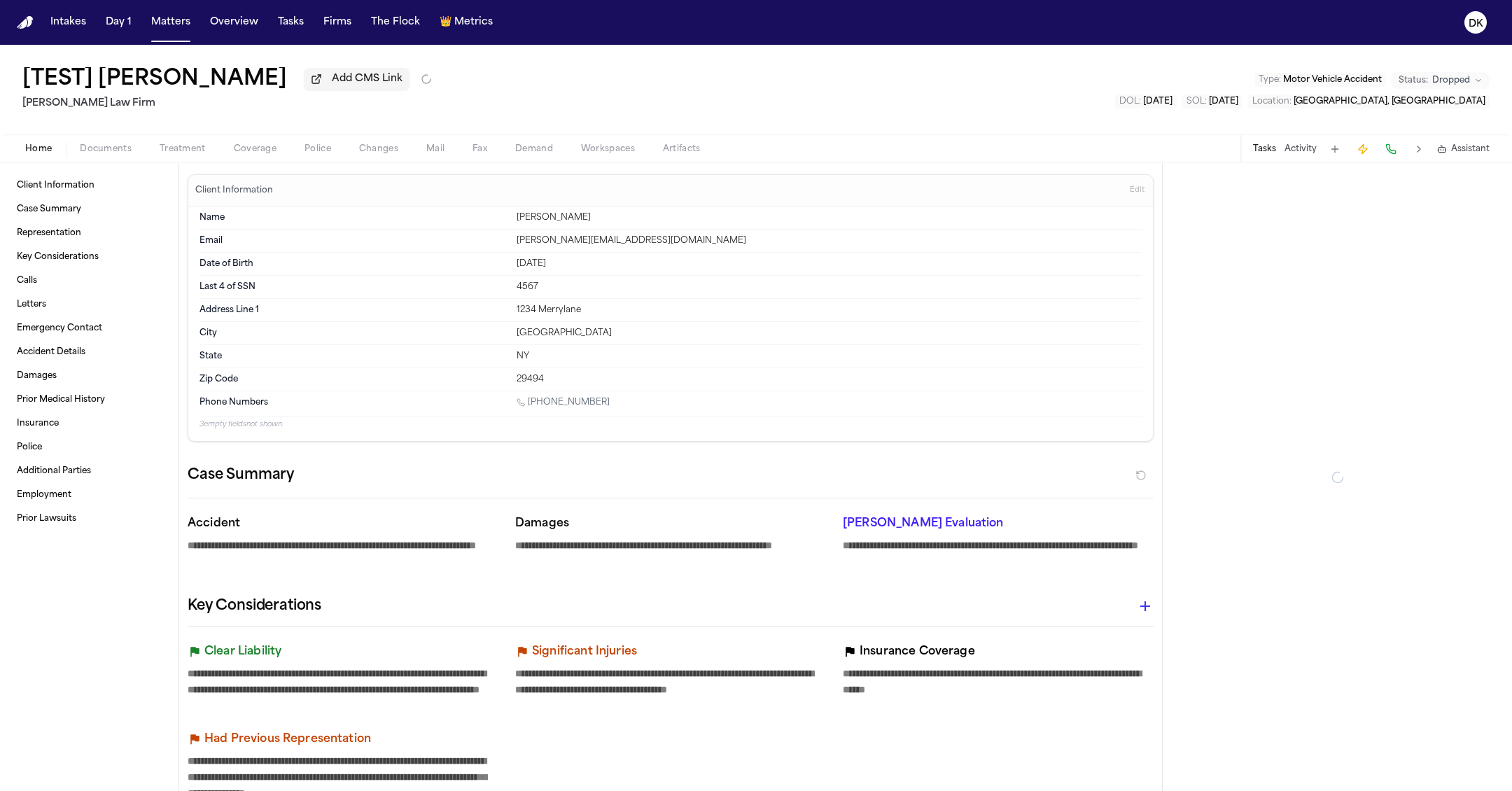
type textarea "*"
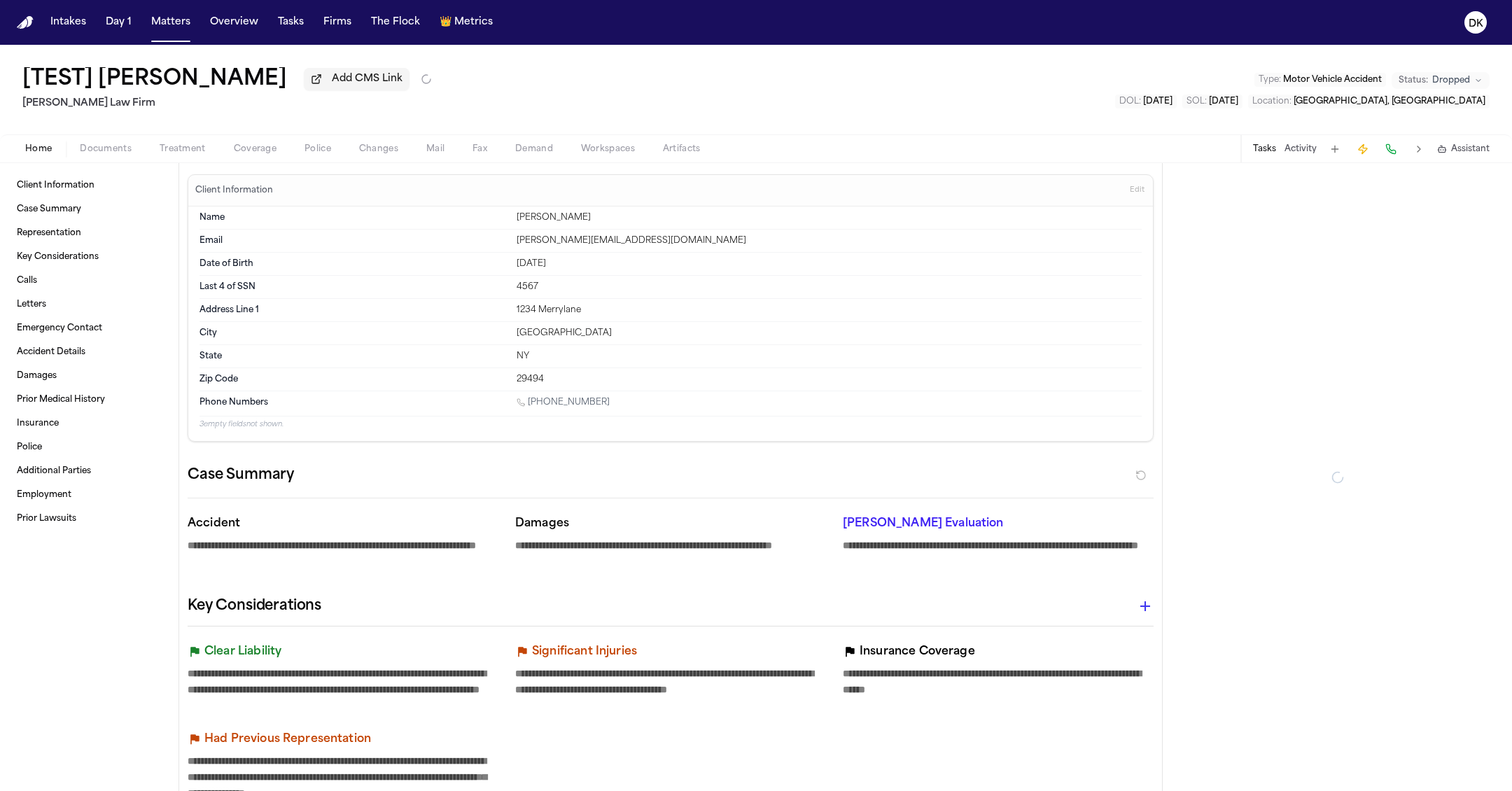
type textarea "*"
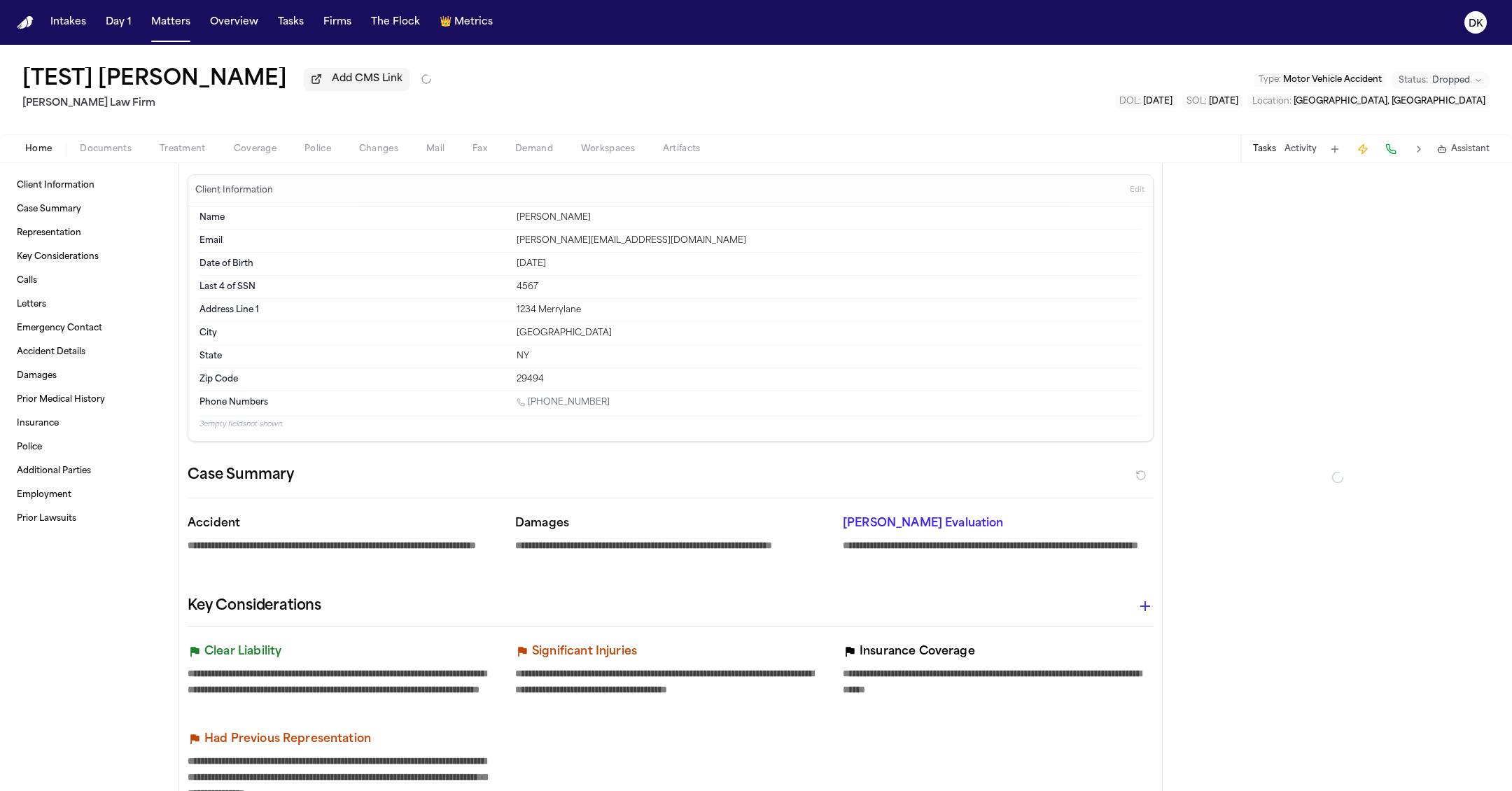
type textarea "*"
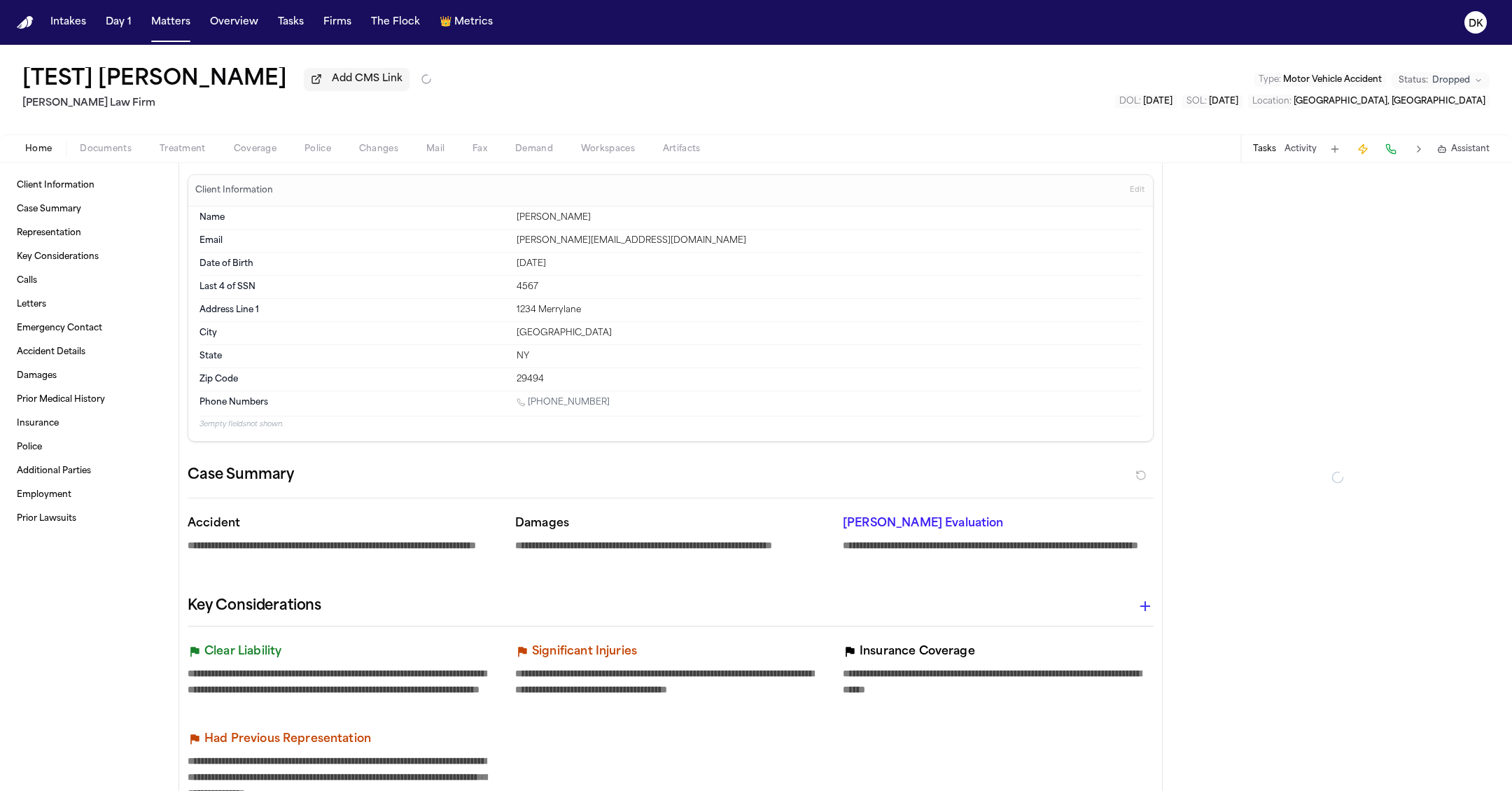
type textarea "*"
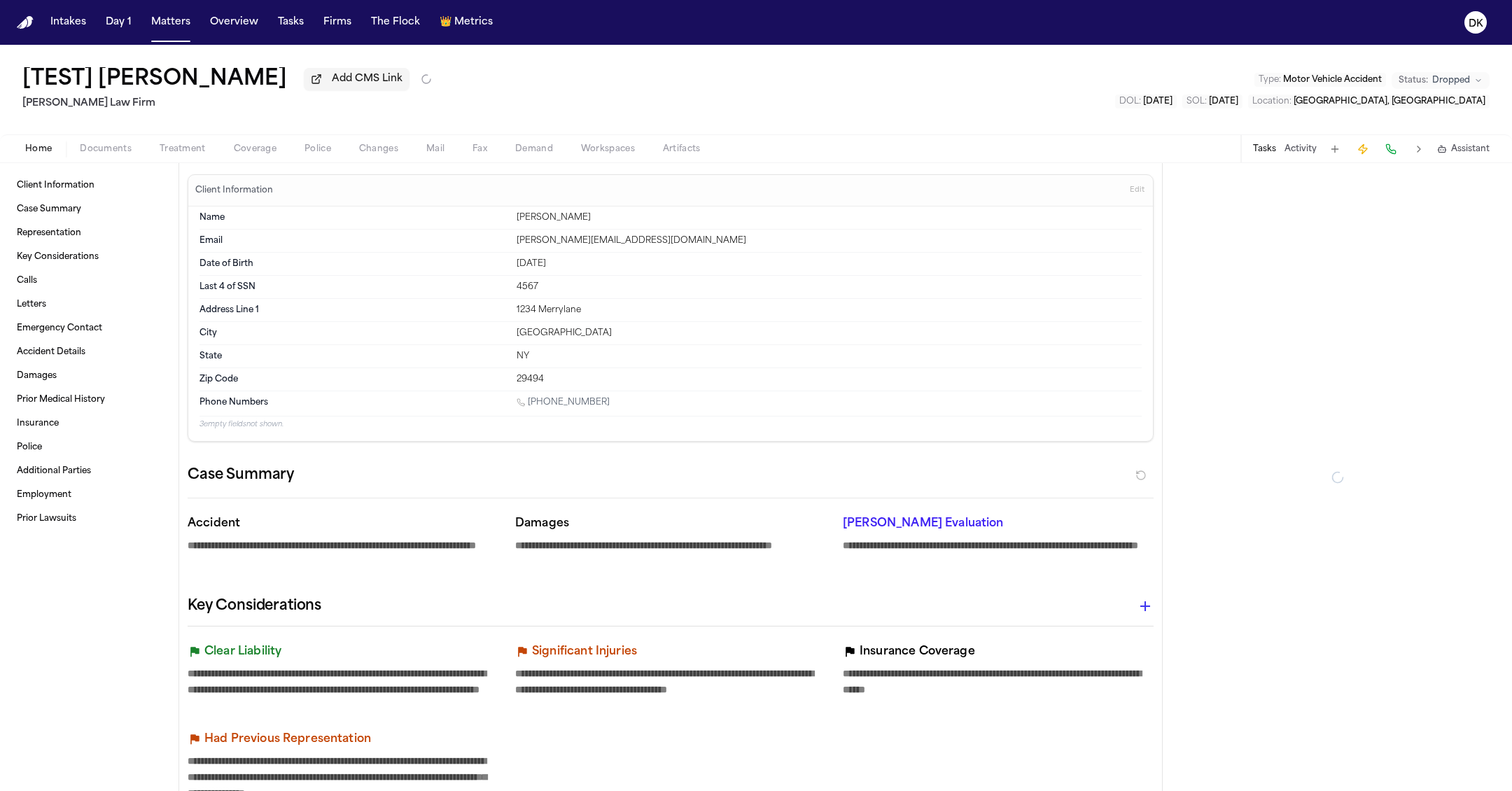
type textarea "*"
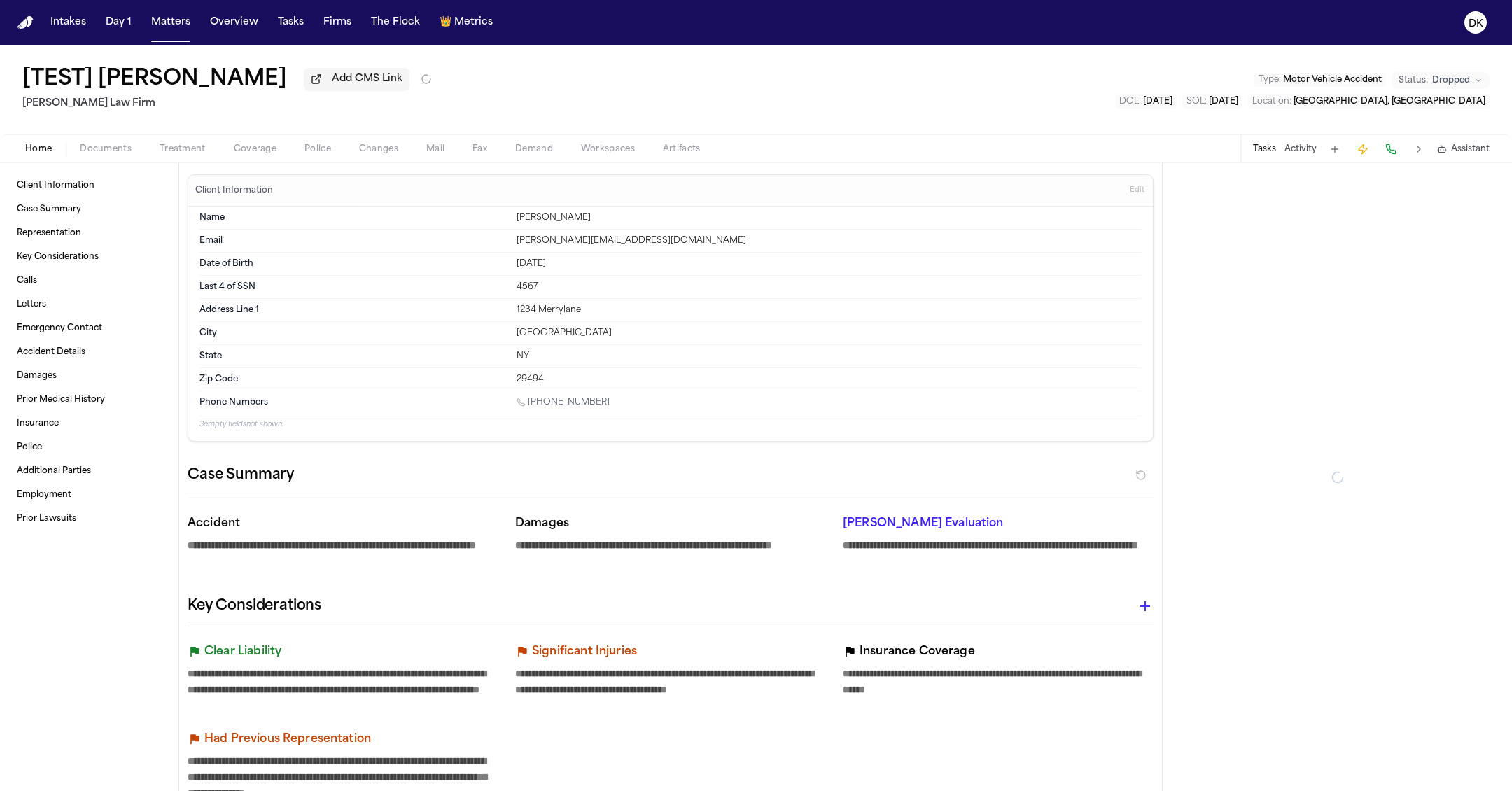
type textarea "*"
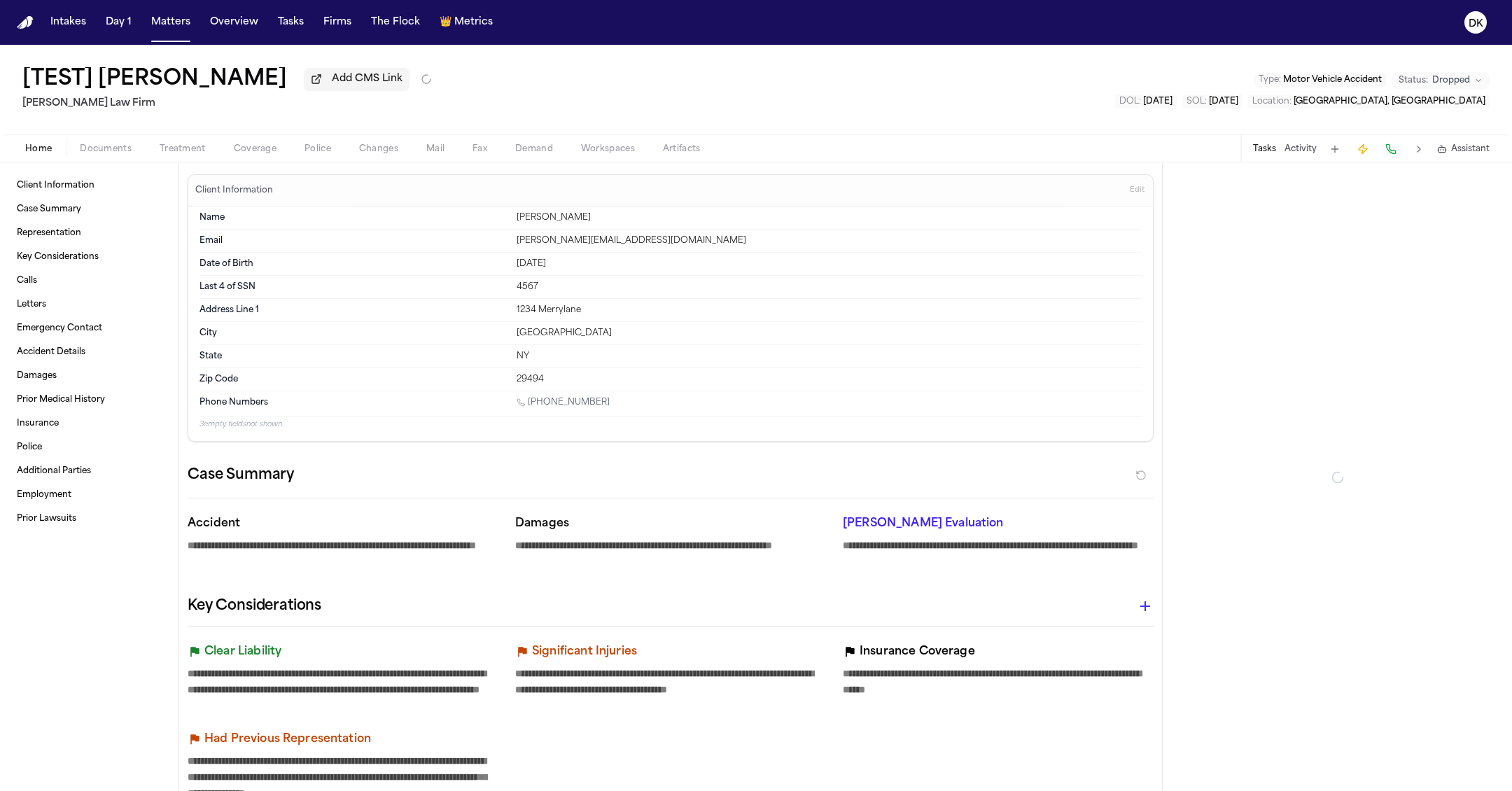
type textarea "*"
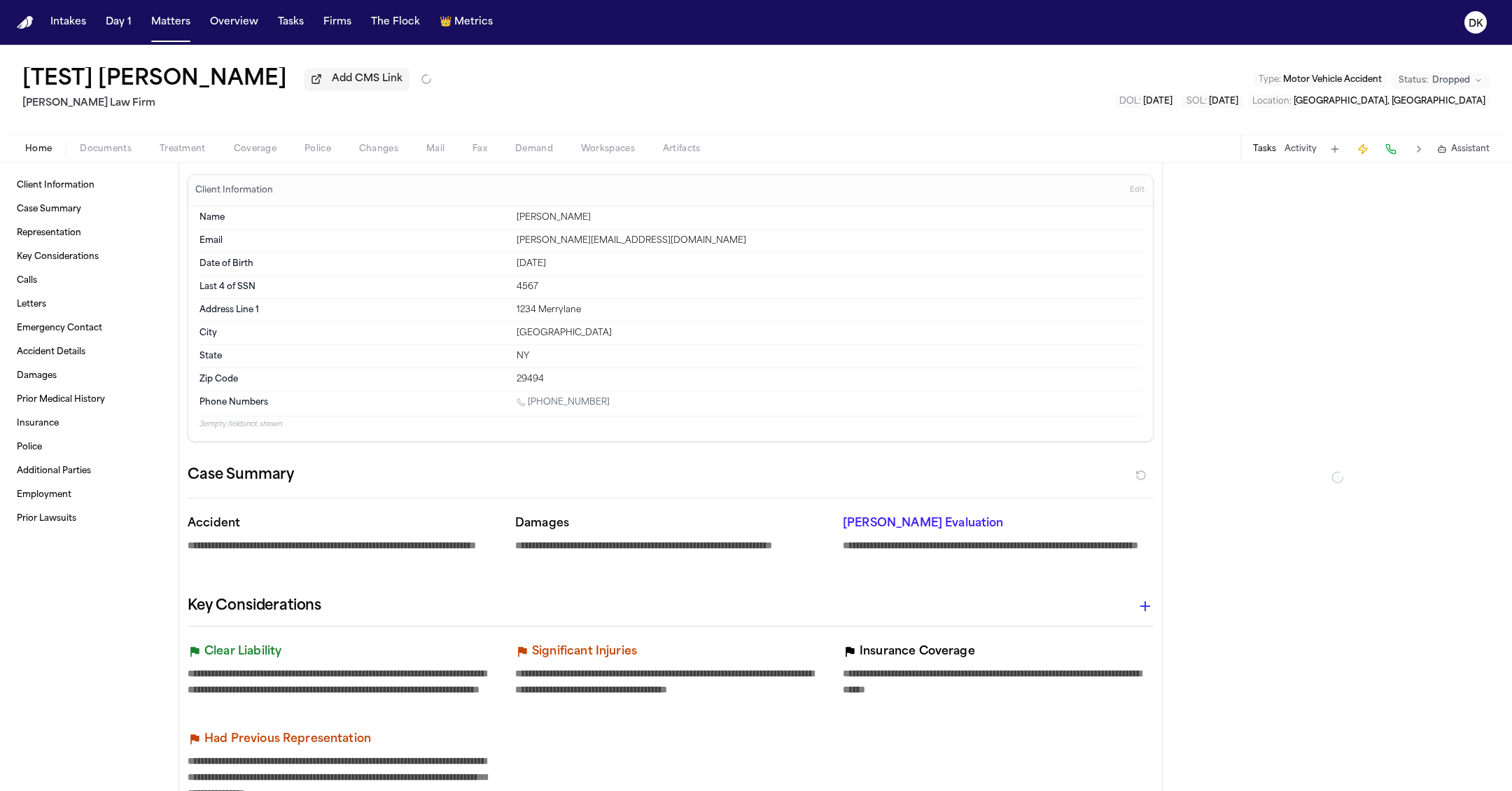
type textarea "*"
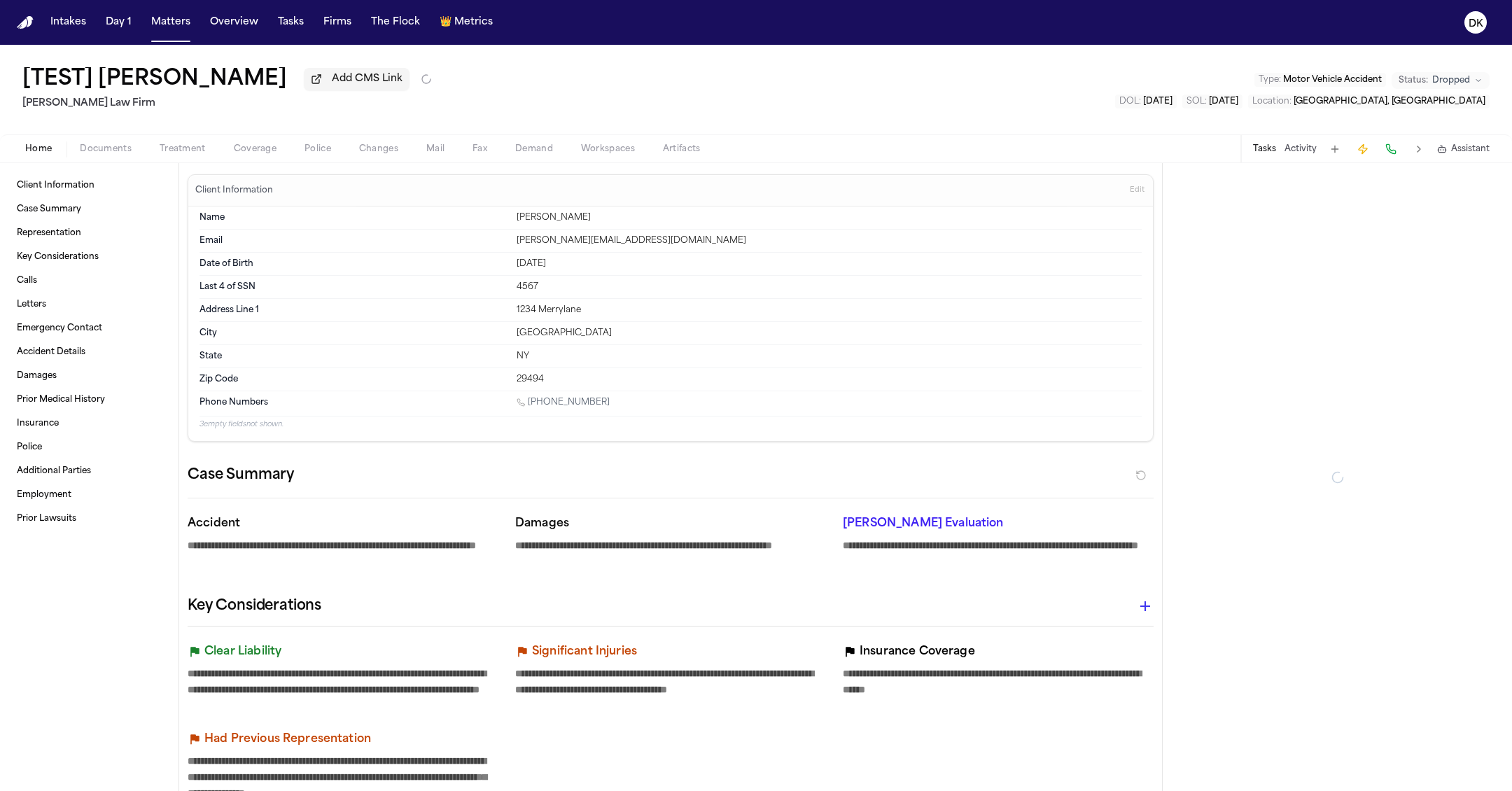
type textarea "*"
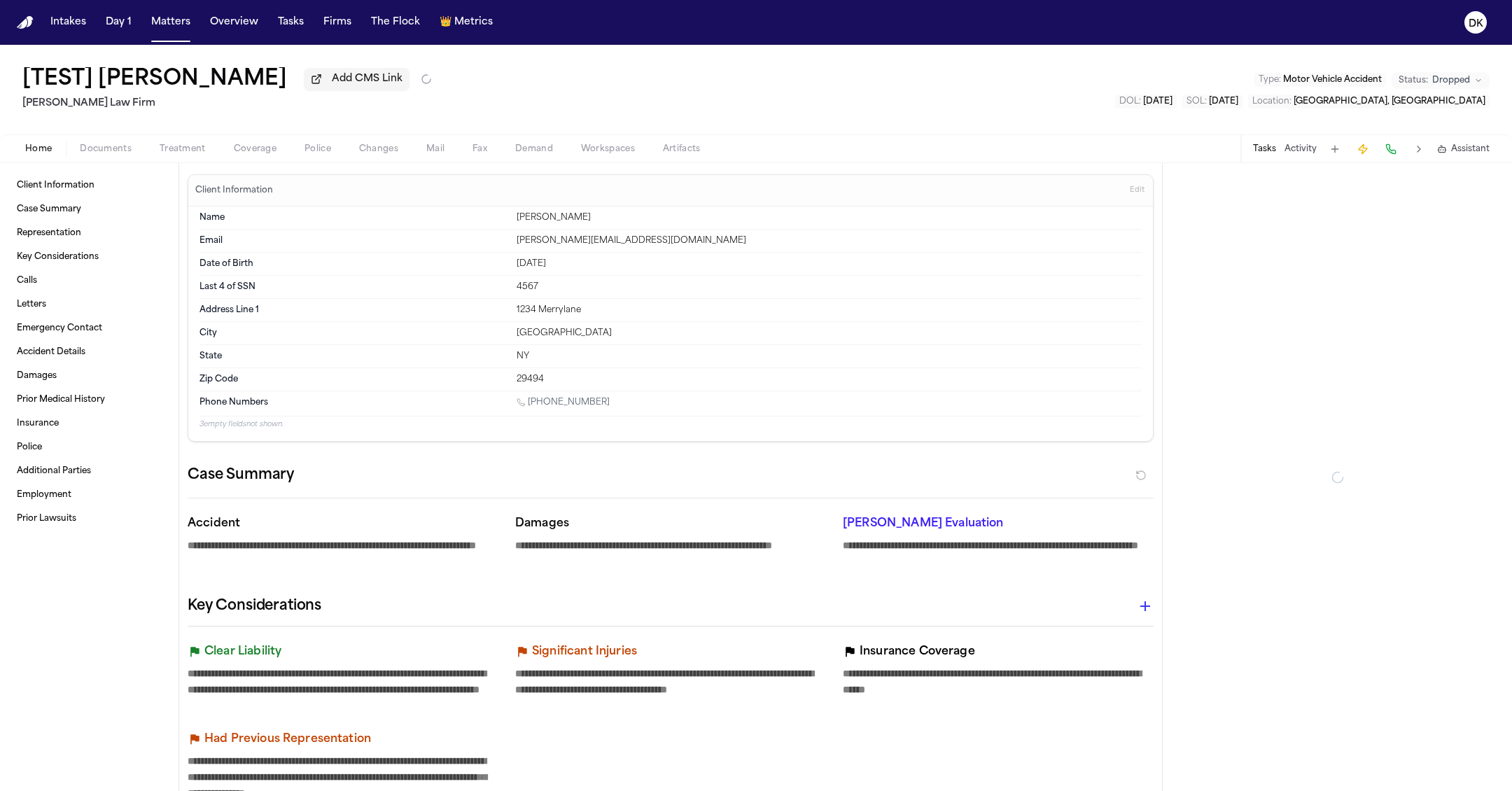
type textarea "*"
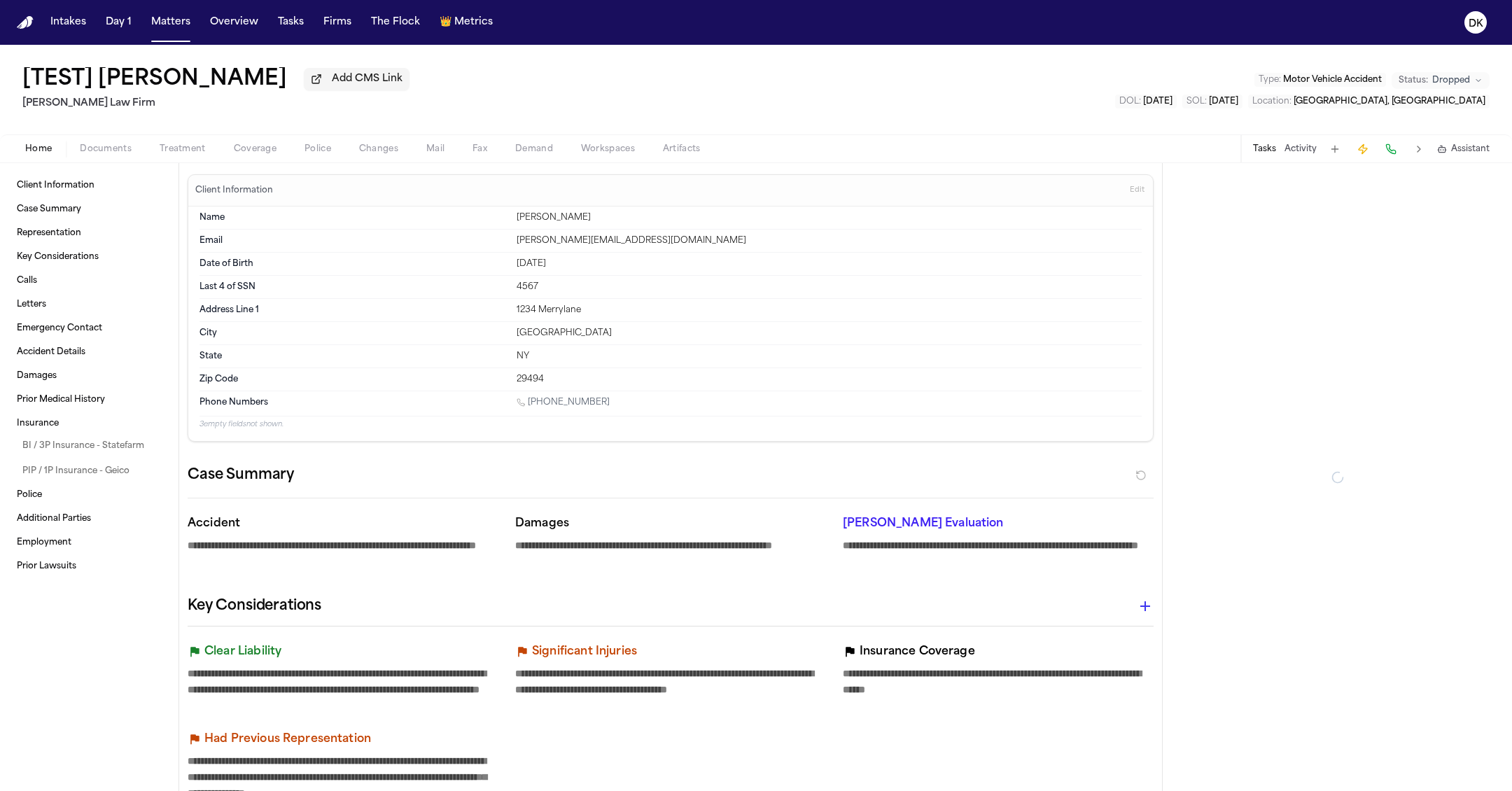
type textarea "*"
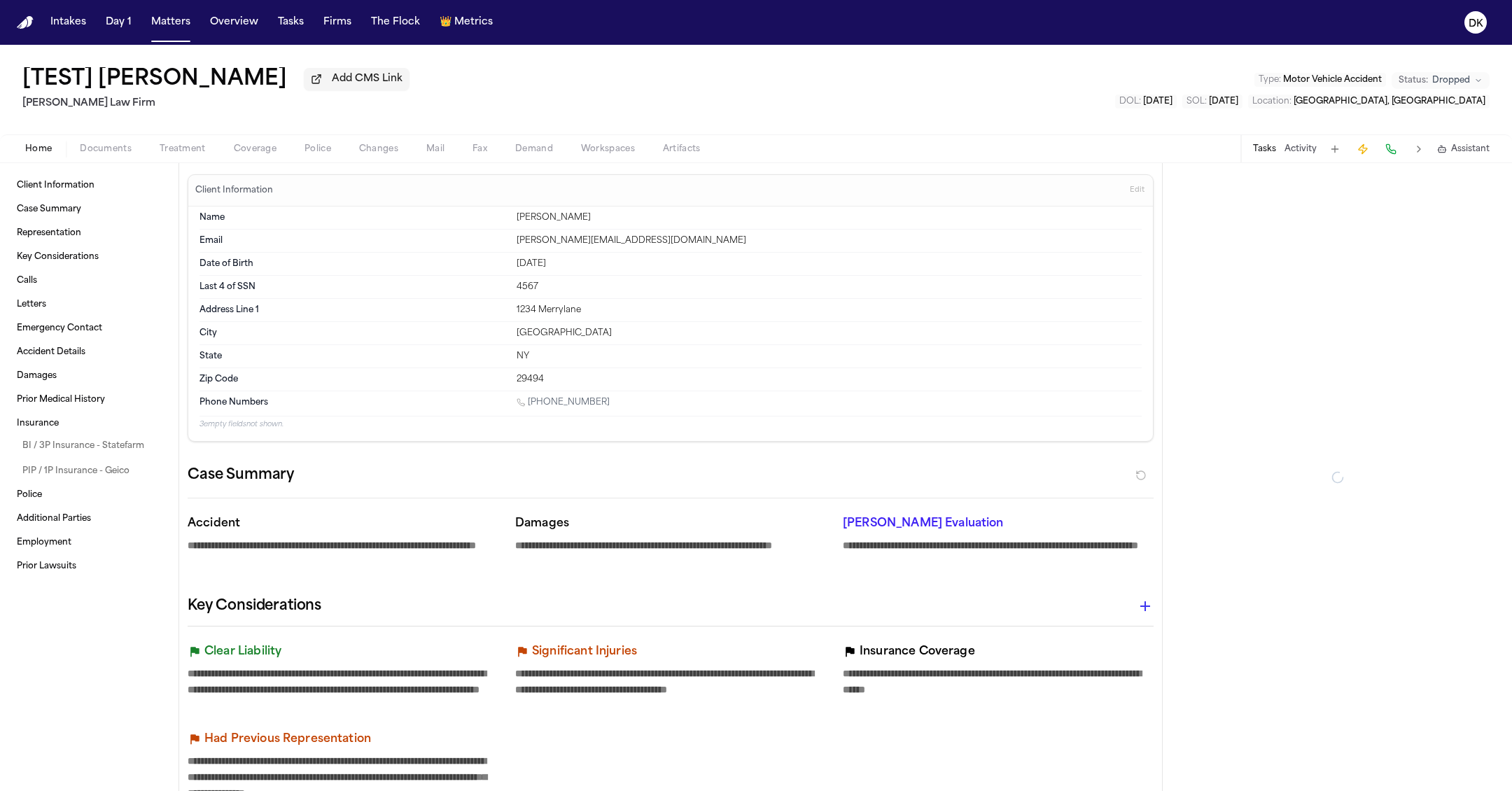
type textarea "*"
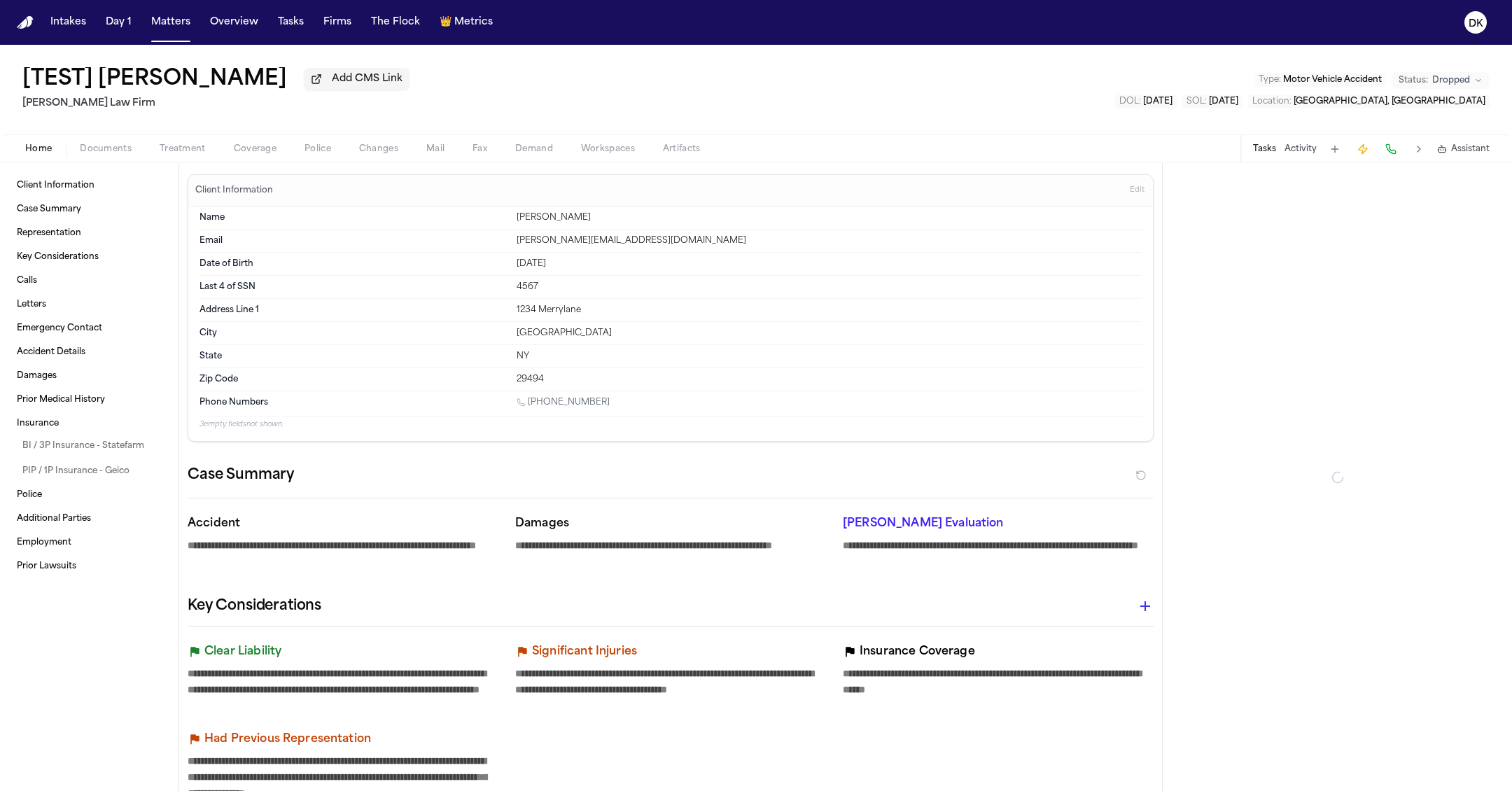
type textarea "*"
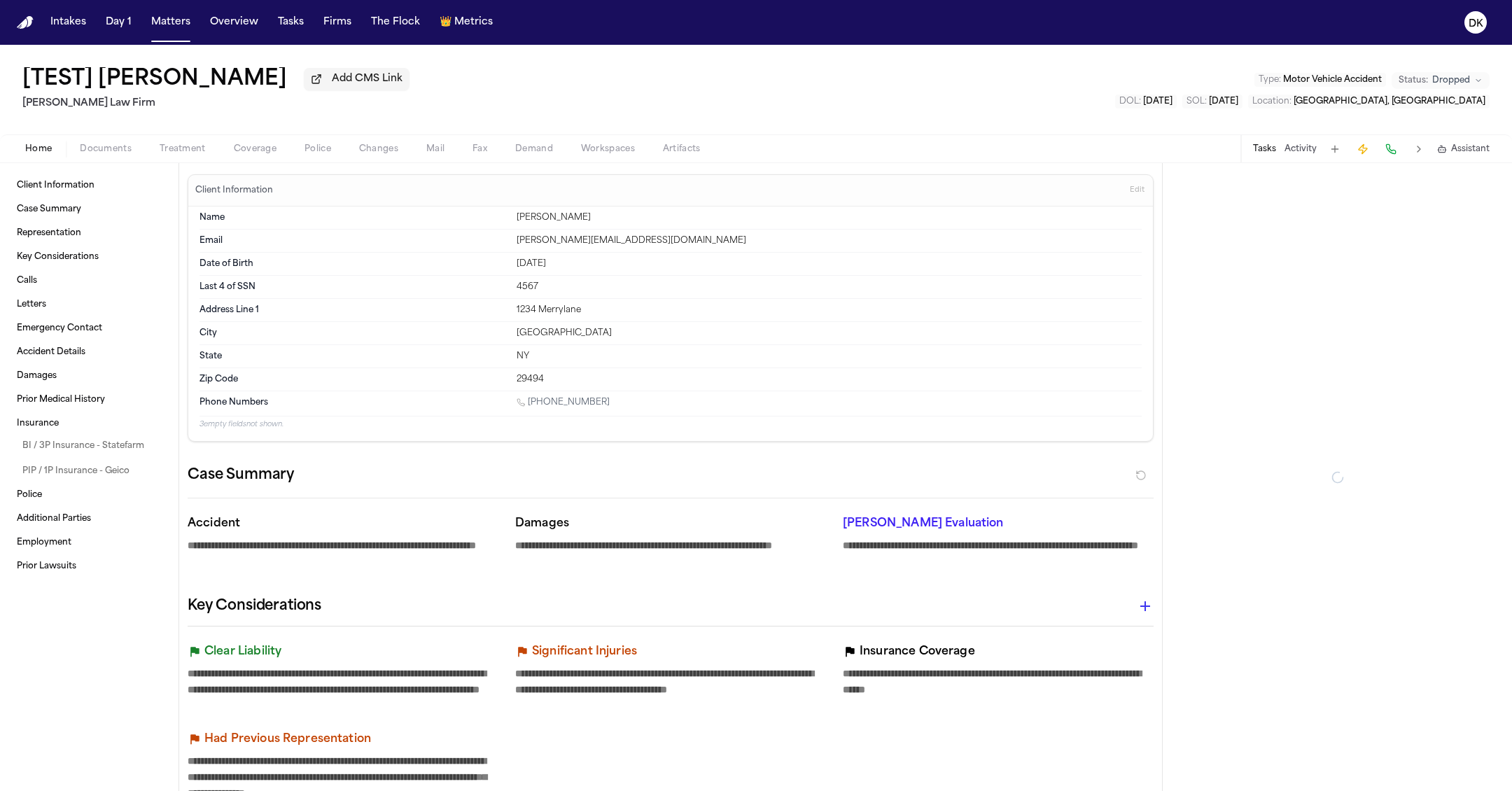
type textarea "*"
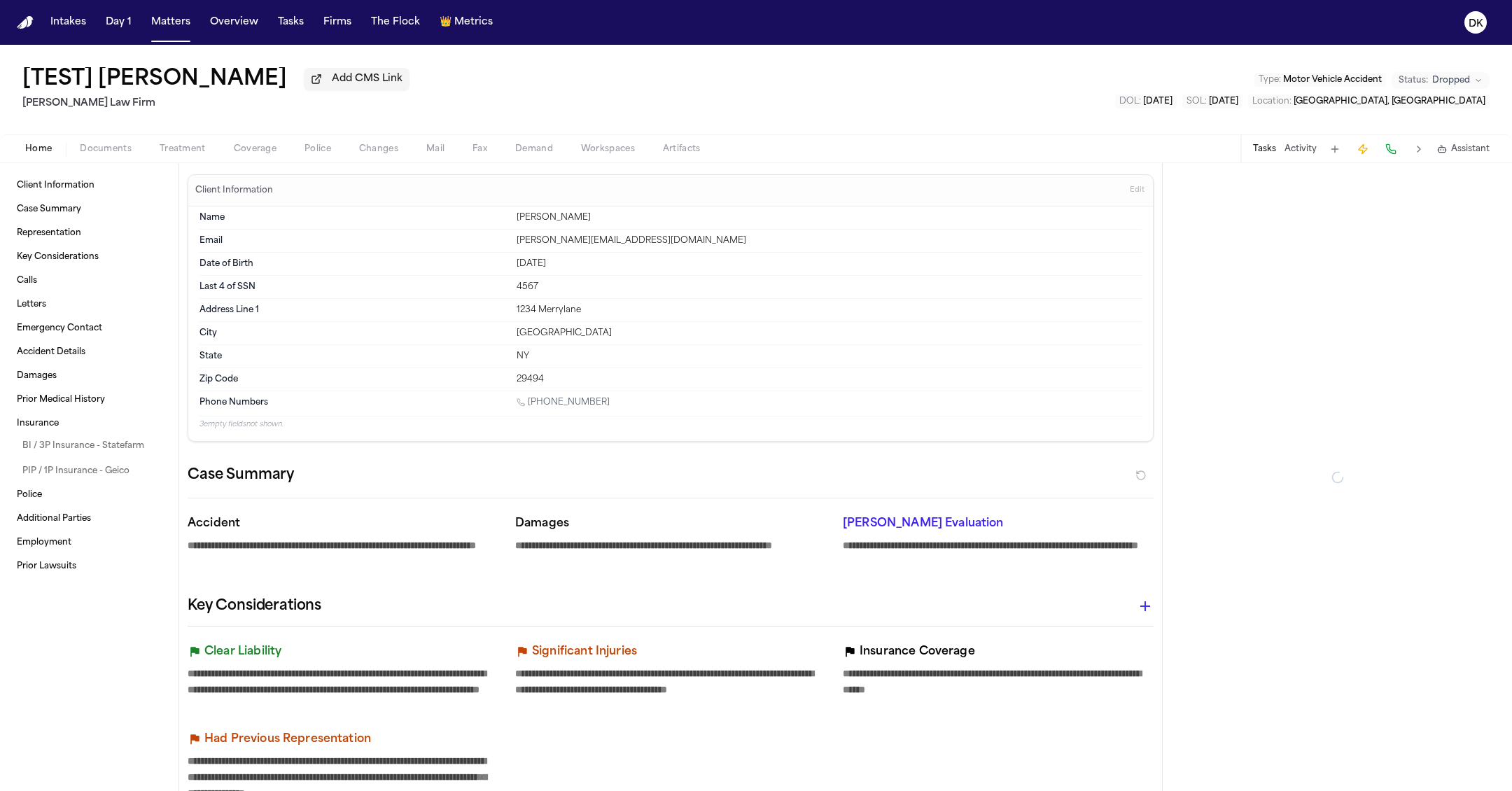
type textarea "*"
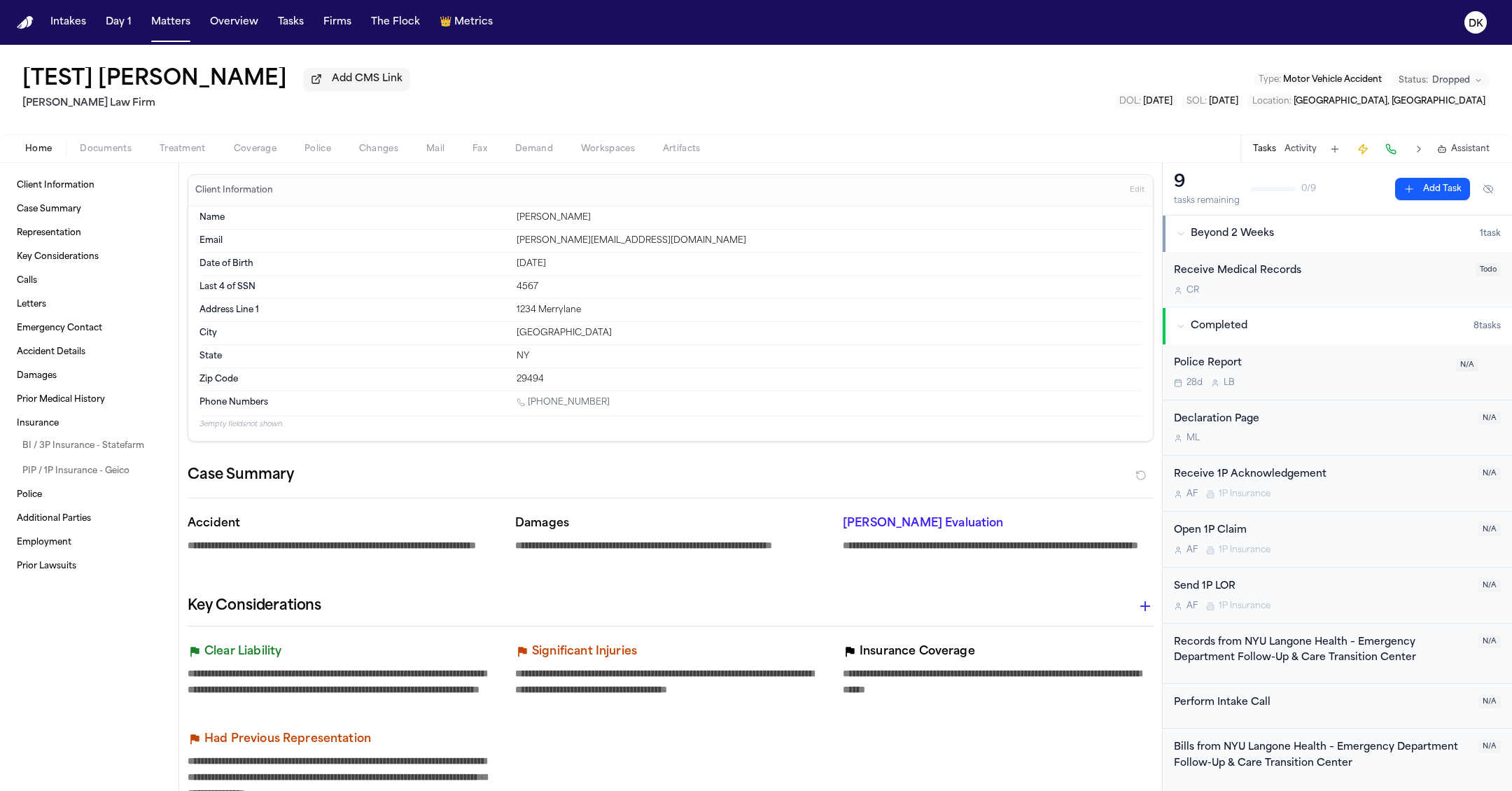
click at [179, 139] on div "Home Documents Treatment Coverage Police Changes Mail Fax Demand Workspaces Art…" at bounding box center [756, 148] width 1512 height 28
click at [174, 149] on span "Treatment" at bounding box center [183, 149] width 46 height 11
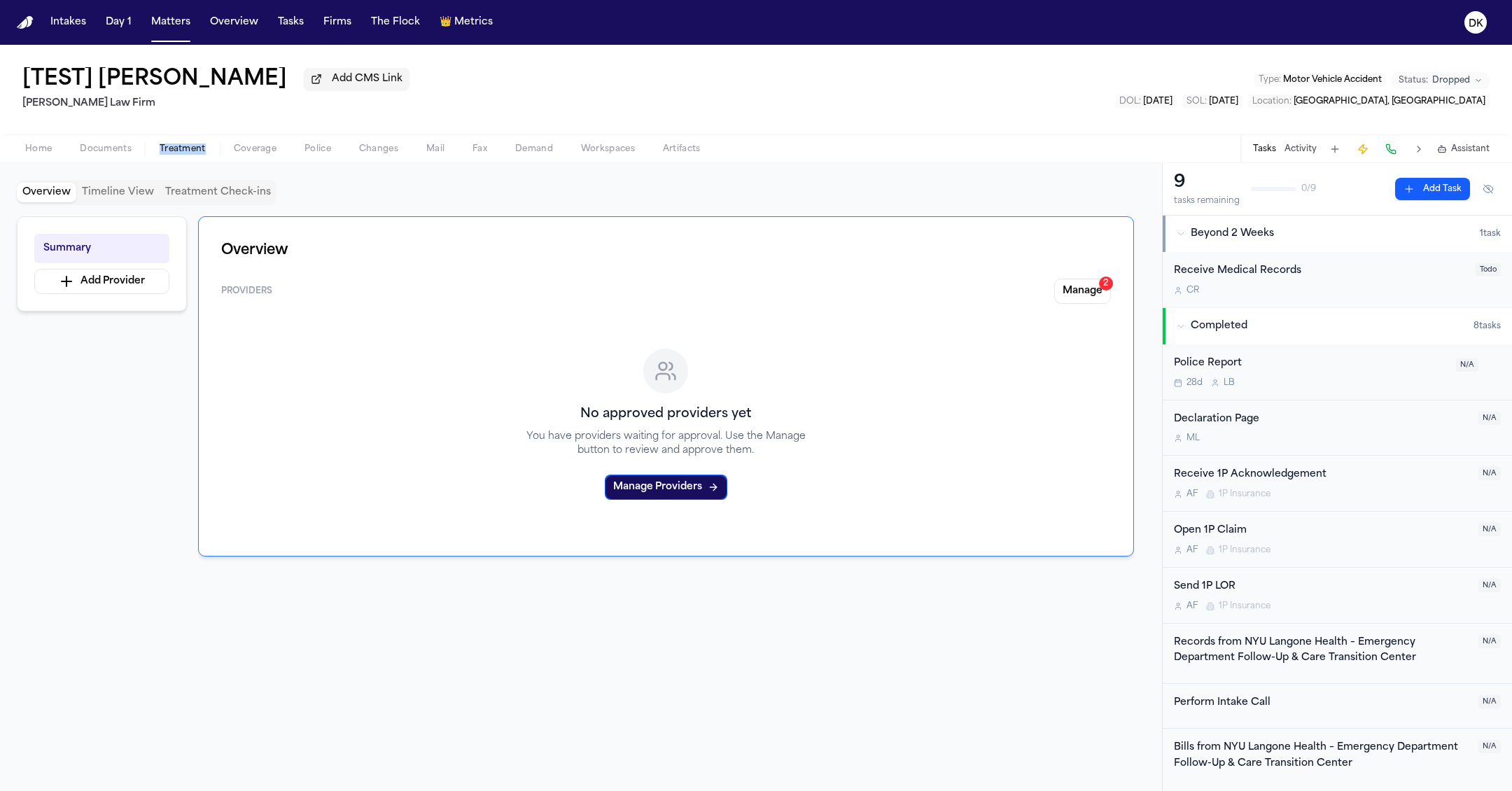
click at [1090, 295] on button "Manage 2" at bounding box center [1082, 292] width 57 height 25
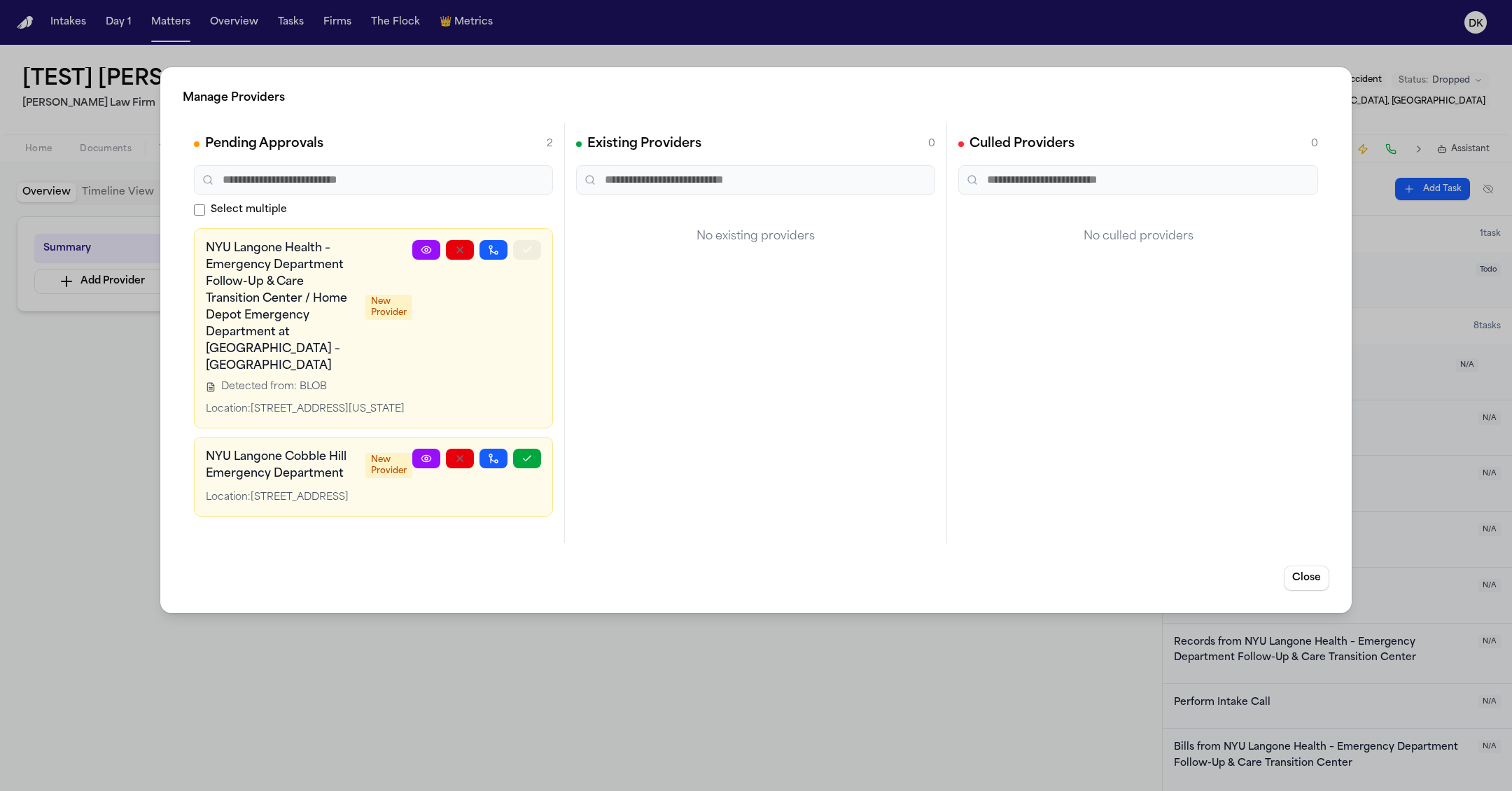
click at [526, 249] on icon "button" at bounding box center [527, 250] width 11 height 11
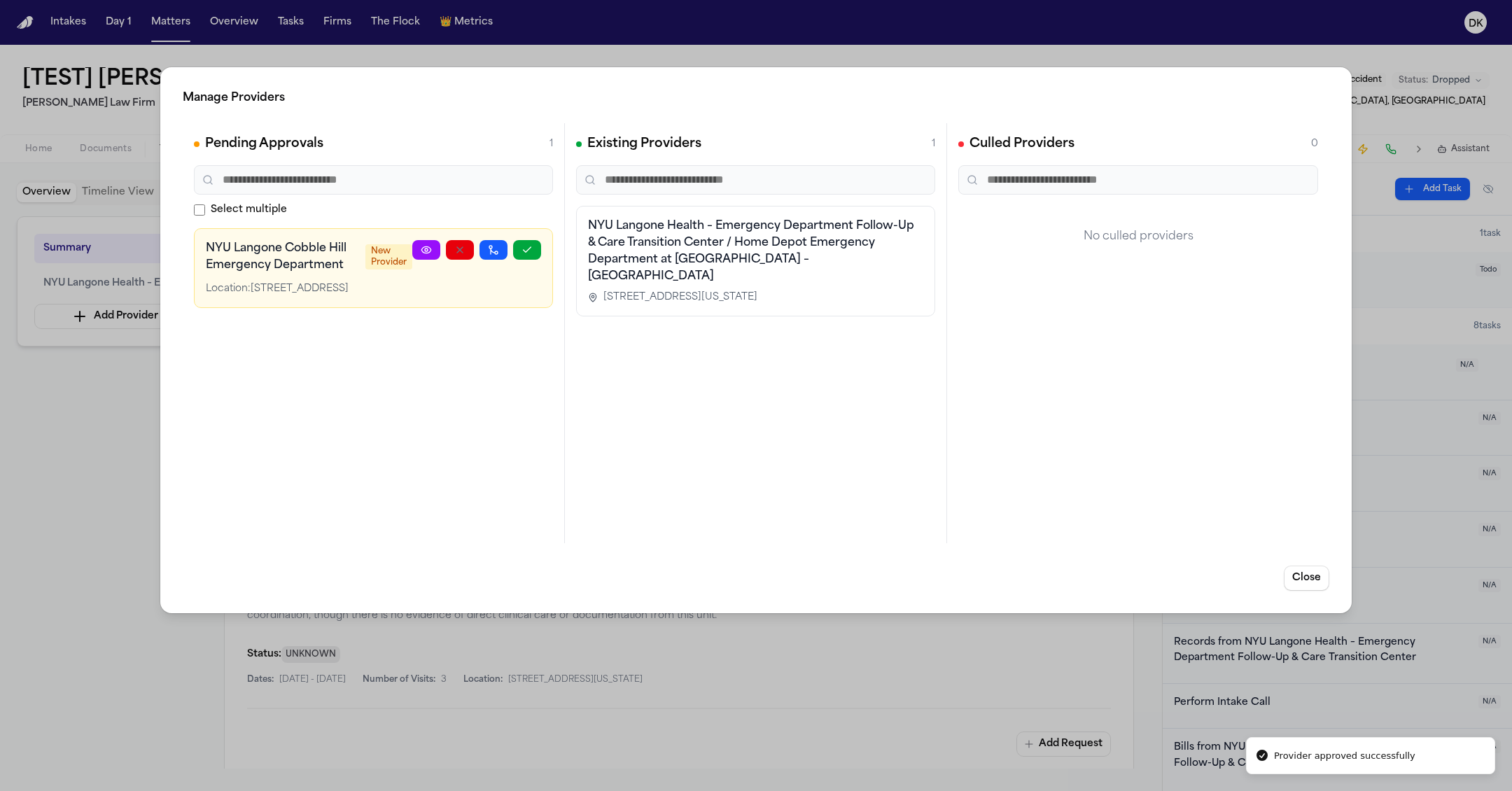
click at [656, 728] on div "Manage Providers Pending Approvals 1 Select multiple [GEOGRAPHIC_DATA] [GEOGRAP…" at bounding box center [756, 395] width 1512 height 791
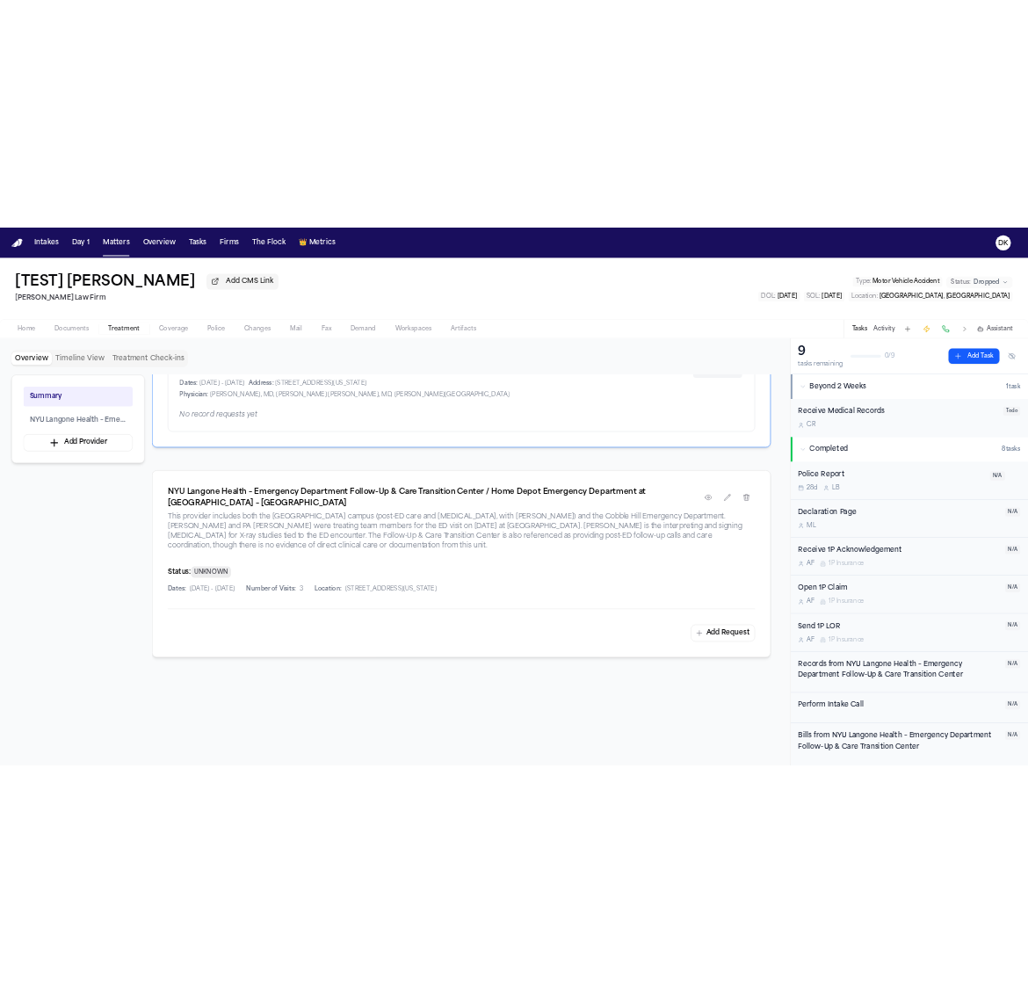
scroll to position [260, 0]
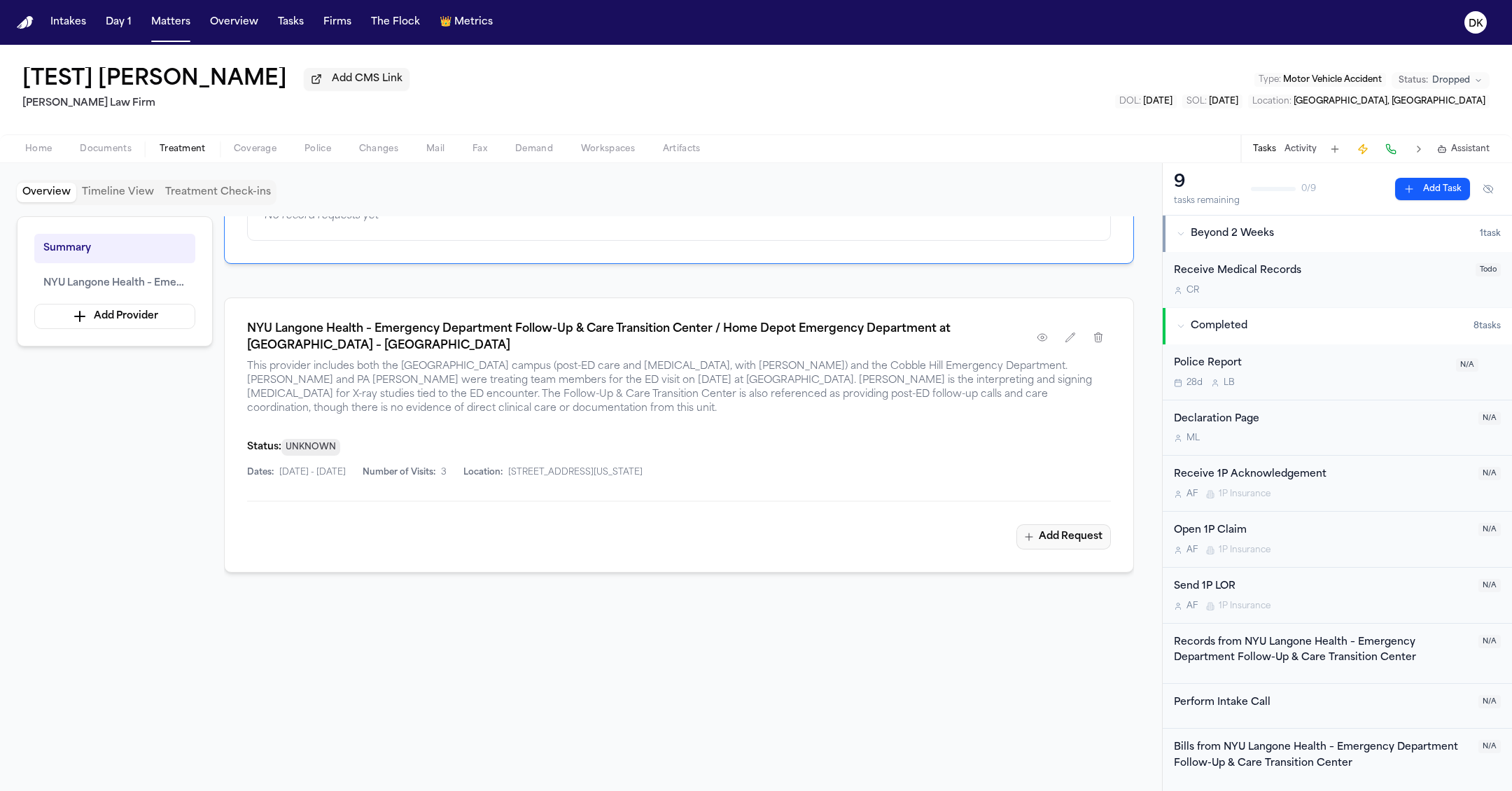
click at [1082, 524] on button "Add Request" at bounding box center [1064, 537] width 95 height 25
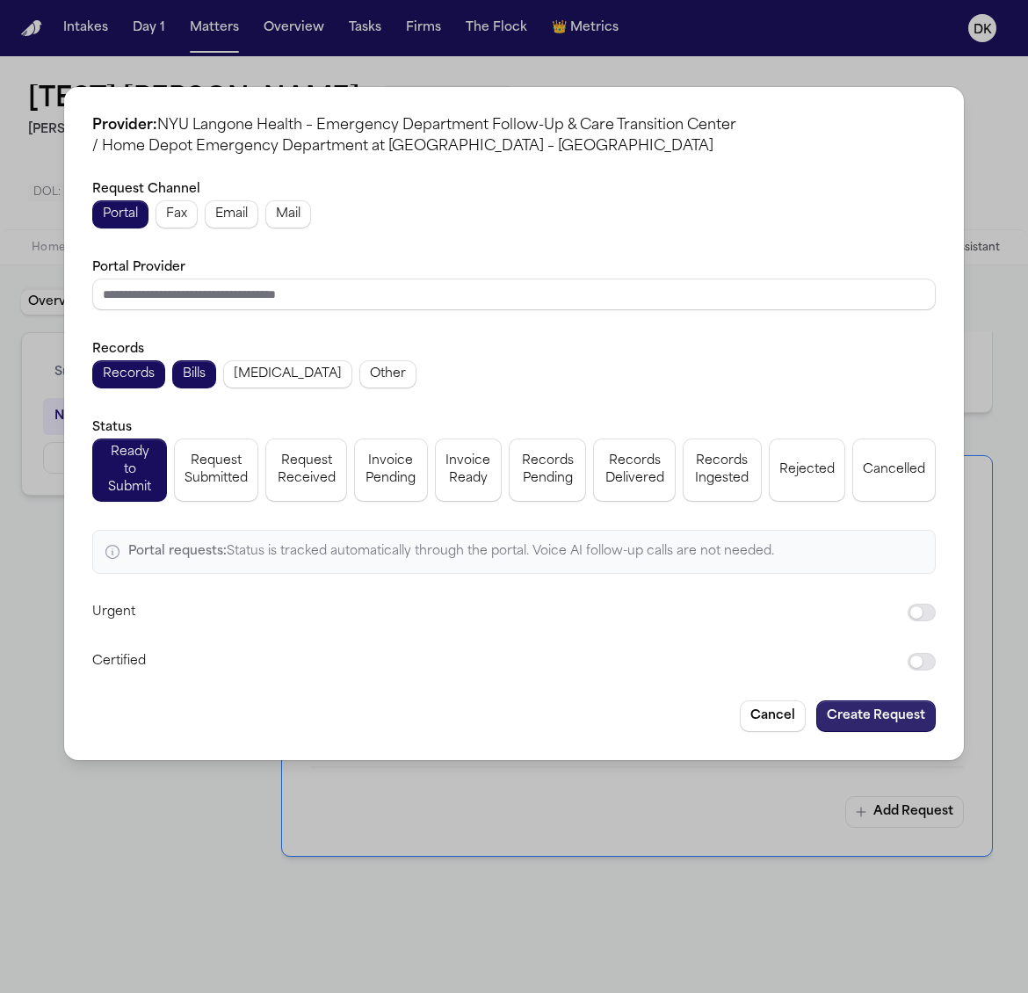
click at [869, 700] on button "Create Request" at bounding box center [875, 716] width 119 height 32
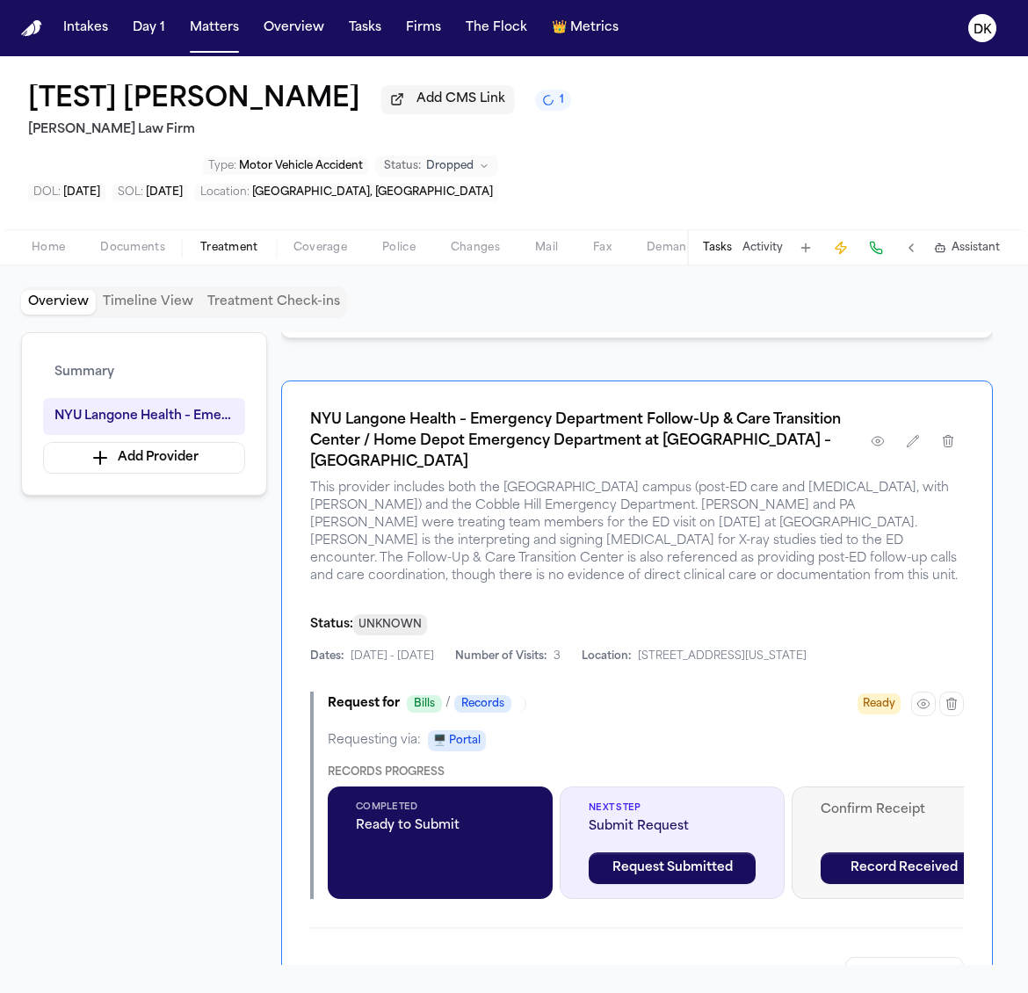
scroll to position [385, 0]
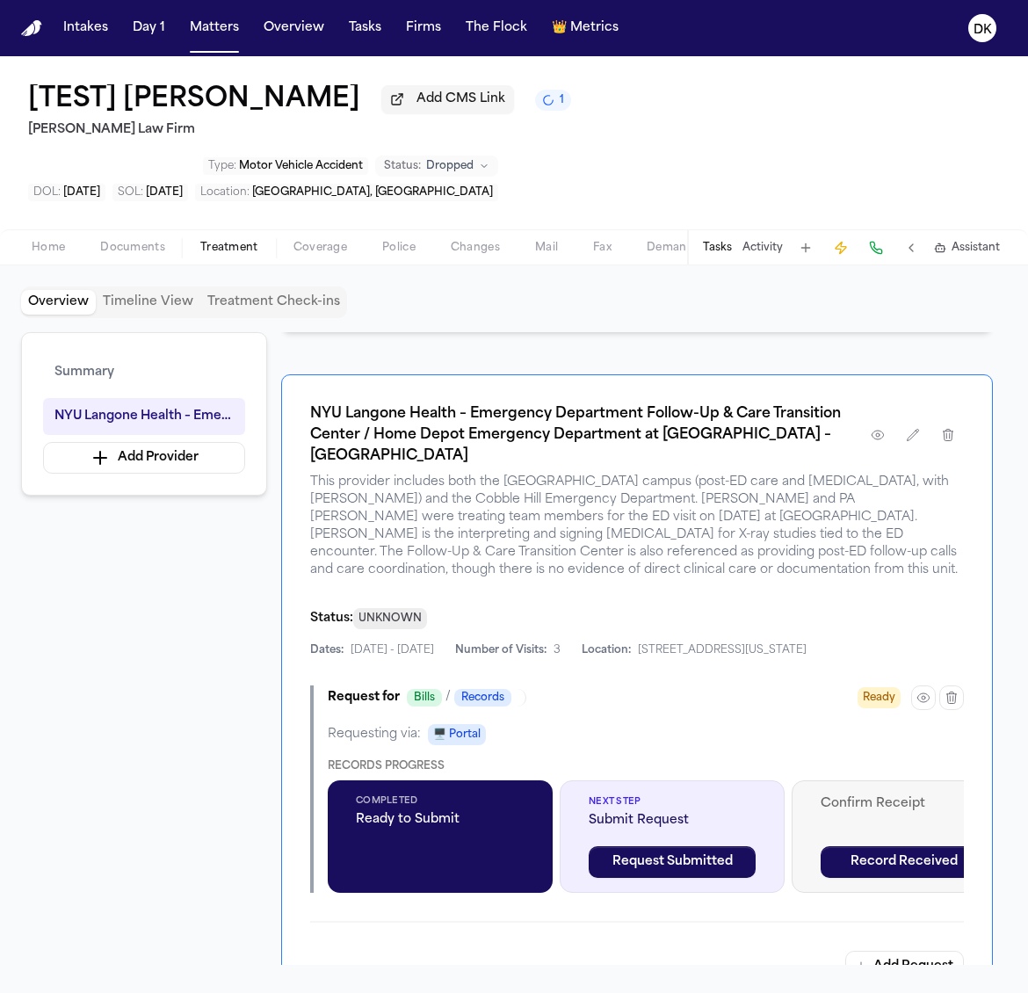
click at [780, 724] on div "Requesting via: 🖥️ Portal Records Progress Completed Ready to Submit Next Step …" at bounding box center [646, 808] width 636 height 169
click at [925, 696] on icon "button" at bounding box center [924, 698] width 4 height 4
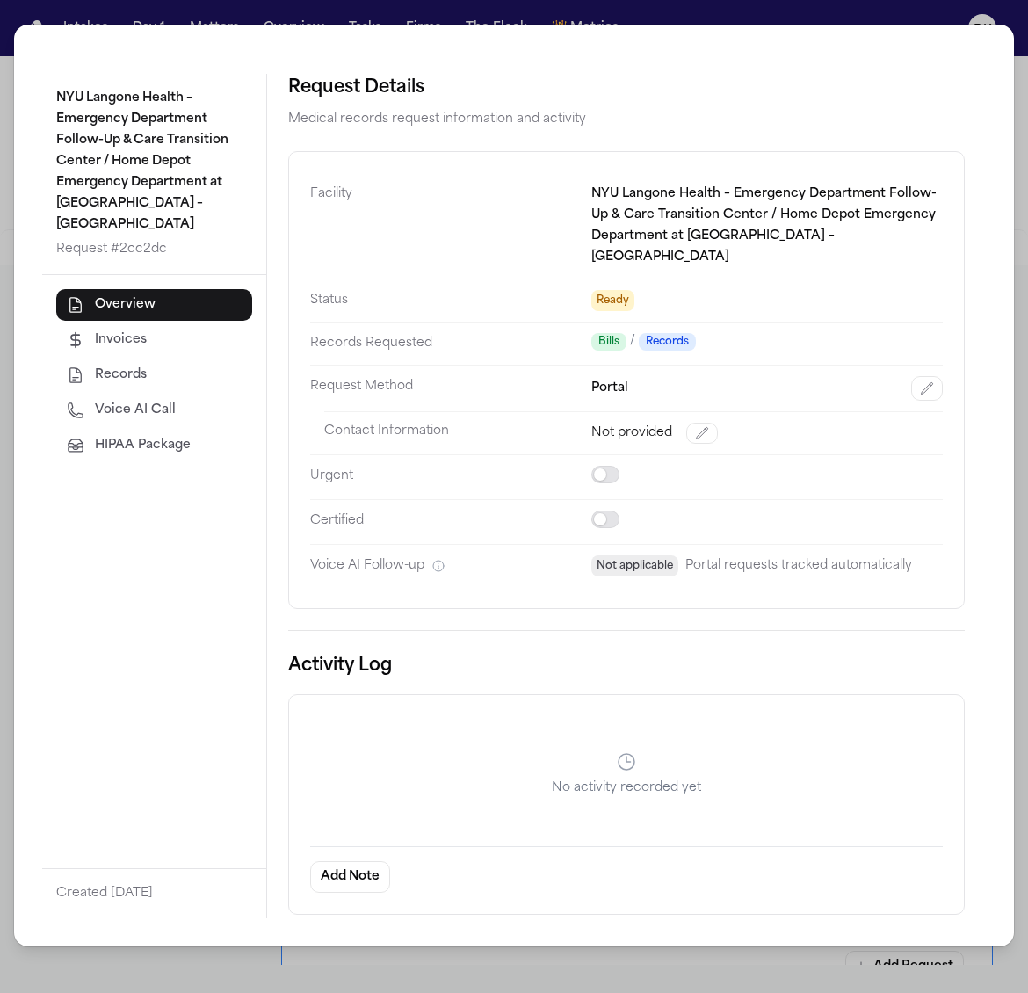
click at [926, 381] on dd "Portal" at bounding box center [766, 388] width 351 height 47
click at [926, 376] on button "button" at bounding box center [927, 388] width 32 height 25
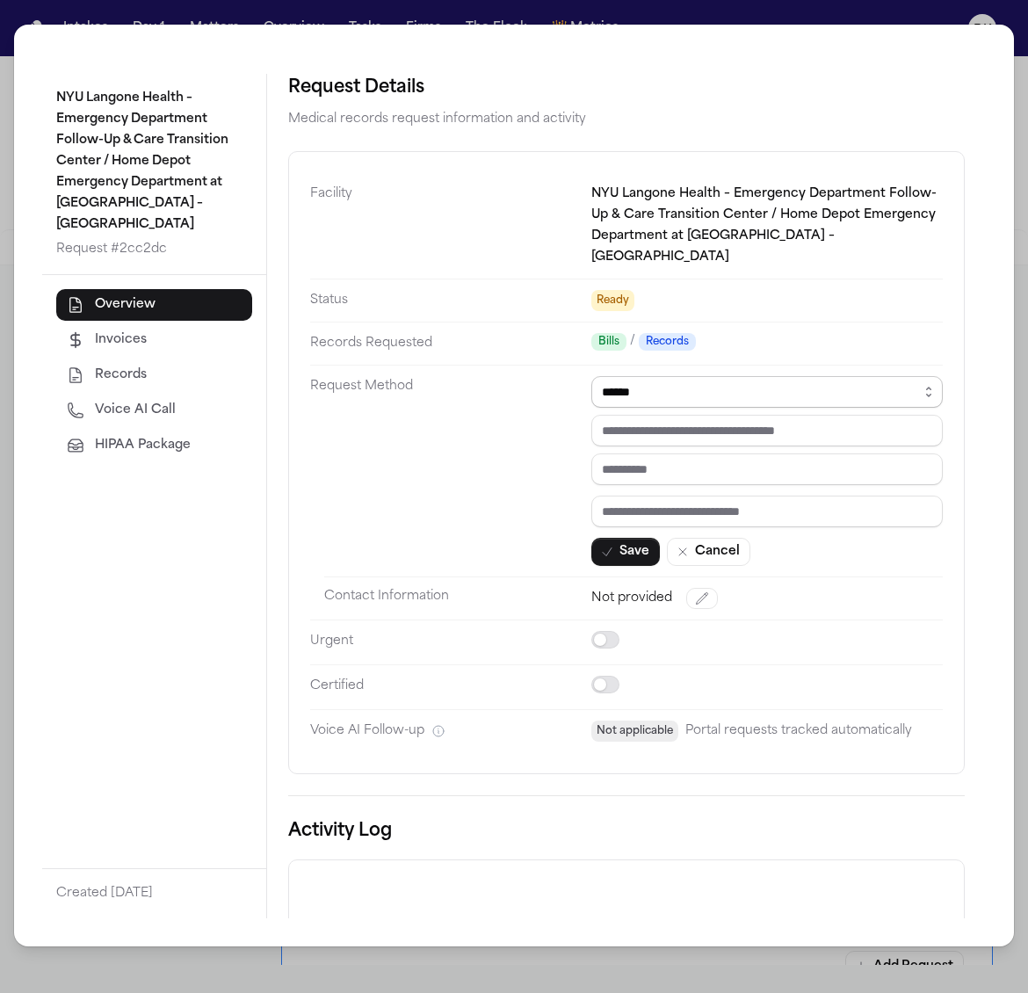
click at [872, 376] on select "****** ***** *** ****" at bounding box center [766, 392] width 351 height 32
click at [591, 376] on select "****** ***** *** ****" at bounding box center [766, 392] width 351 height 32
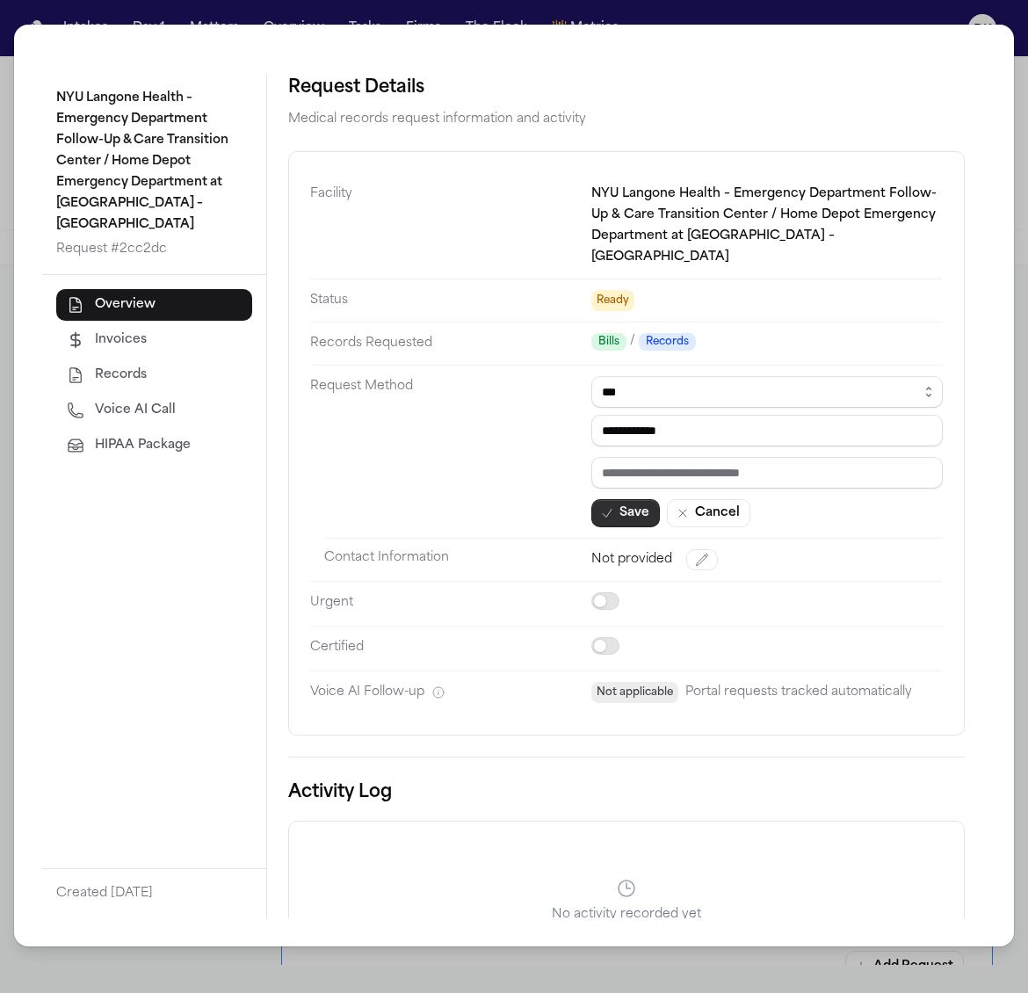
click at [618, 499] on button "Save" at bounding box center [625, 513] width 69 height 28
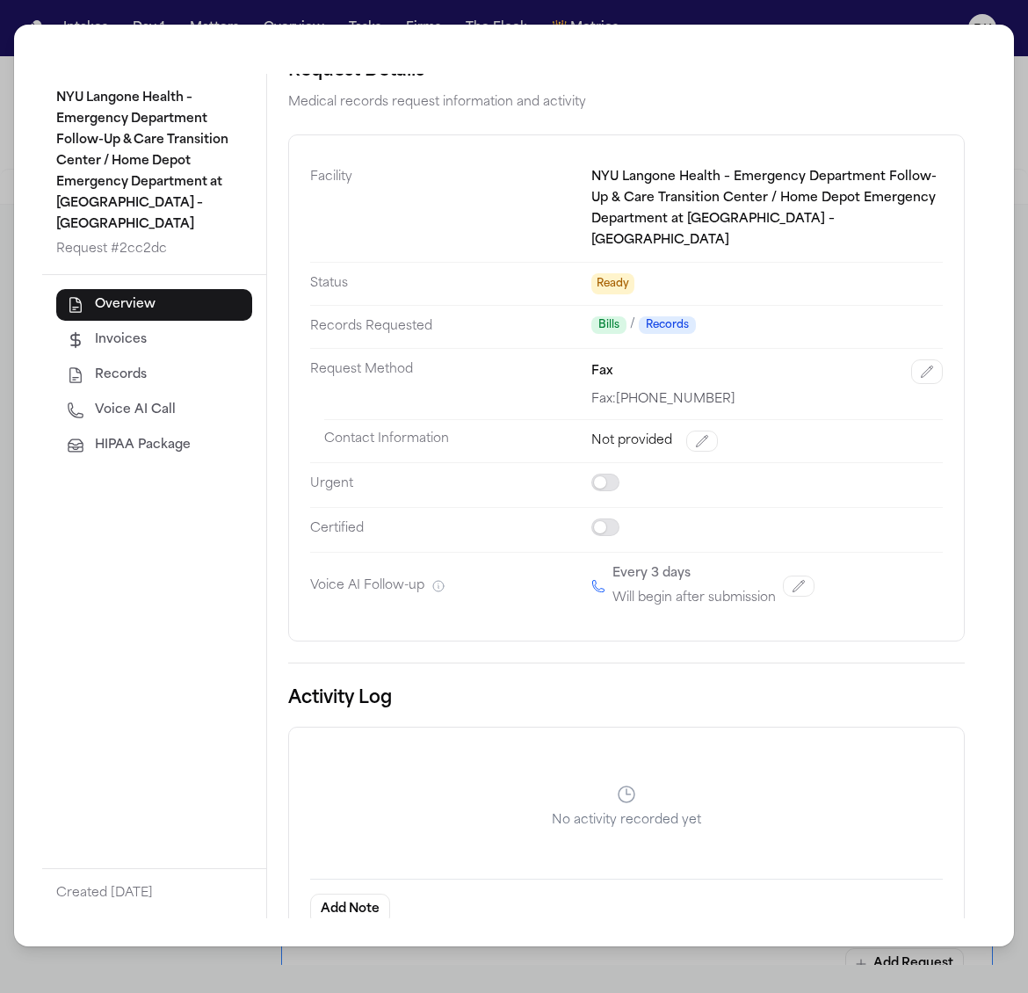
scroll to position [0, 0]
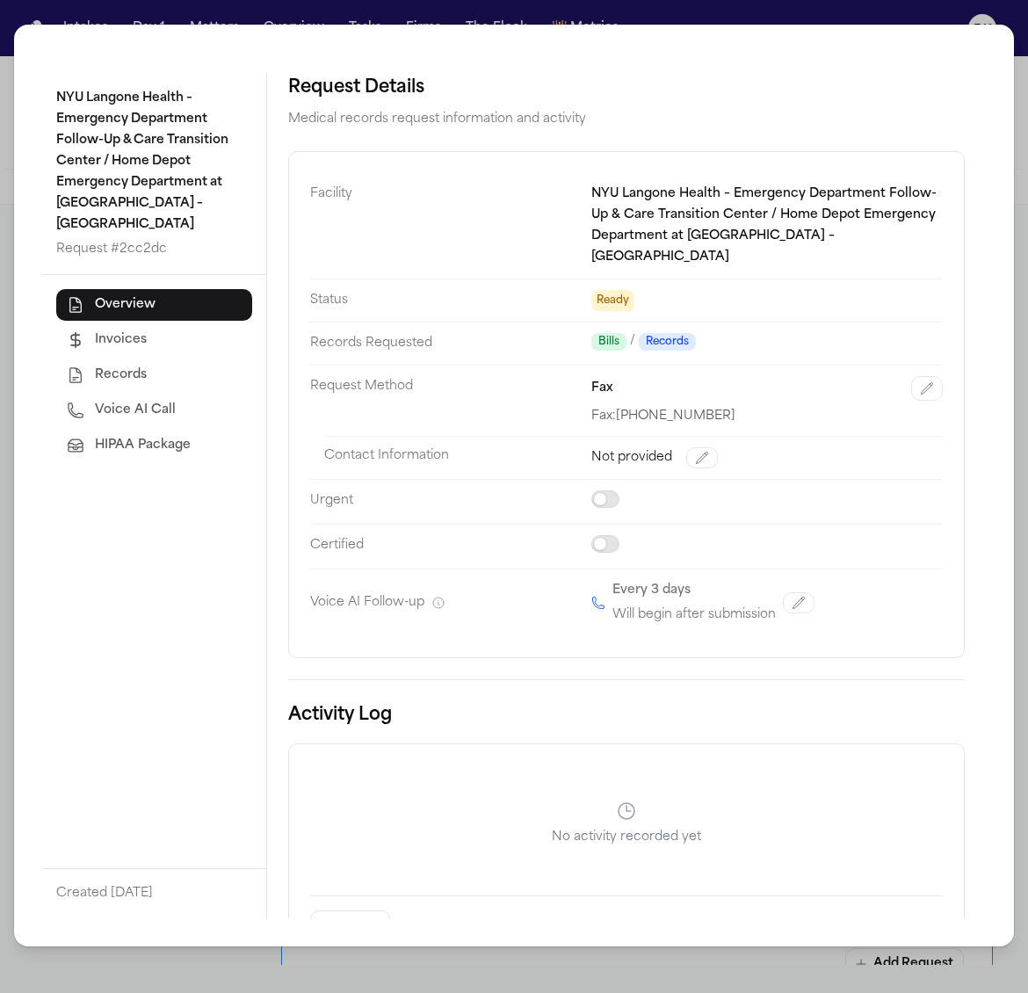
click at [1004, 16] on div "NYU Langone Health – Emergency Department Follow-Up & Care Transition Center / …" at bounding box center [514, 496] width 1028 height 993
